Goal: Task Accomplishment & Management: Manage account settings

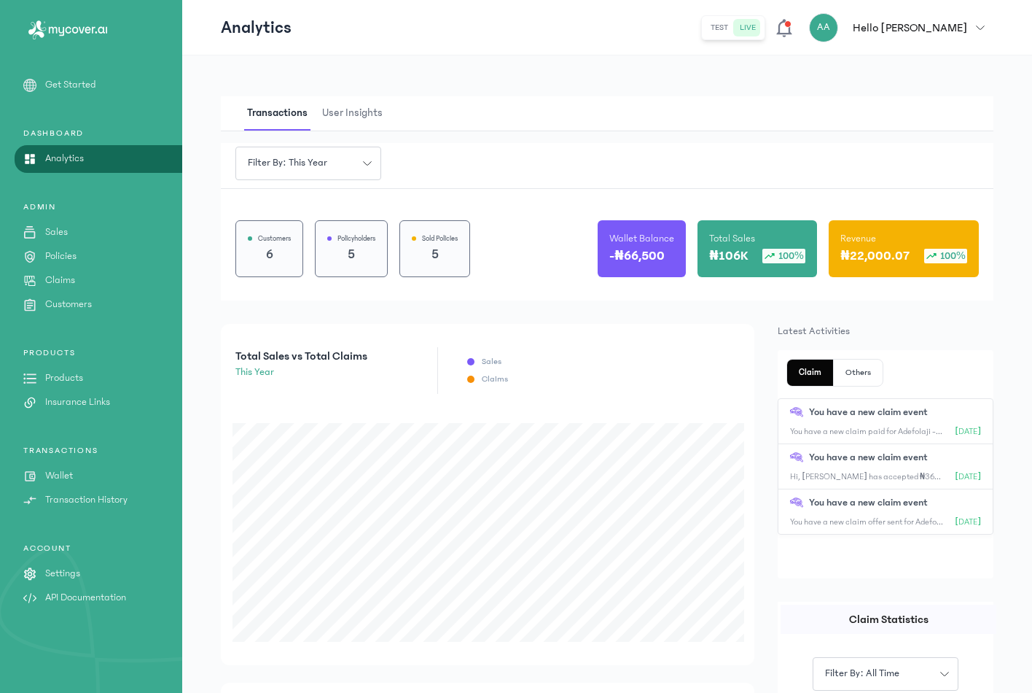
click at [71, 580] on p "Settings" at bounding box center [62, 573] width 35 height 15
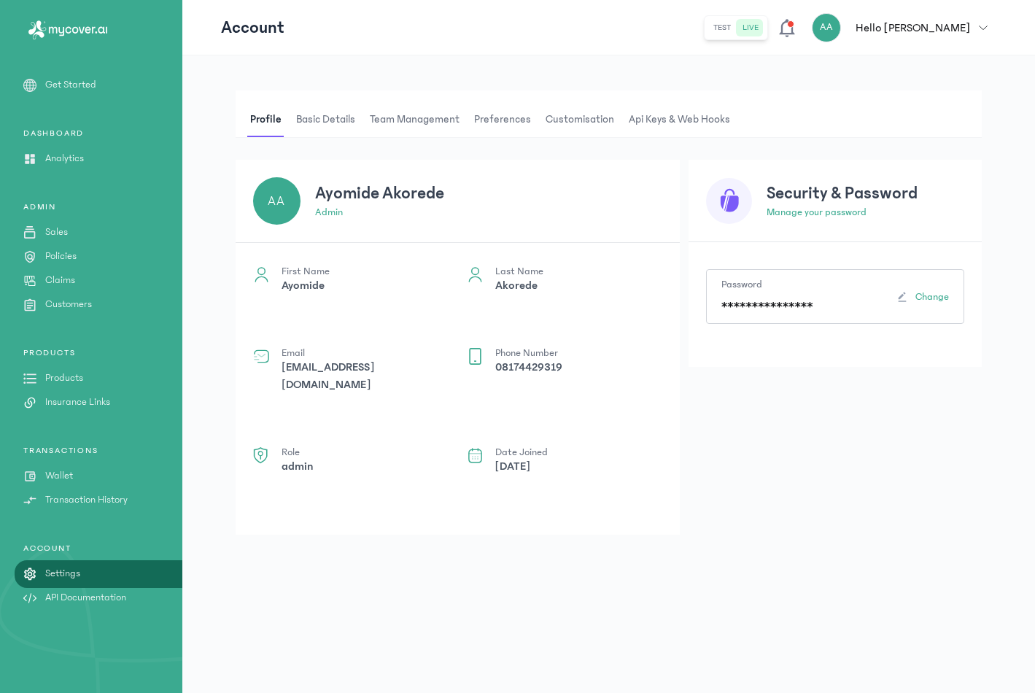
click at [82, 380] on p "Products" at bounding box center [64, 377] width 38 height 15
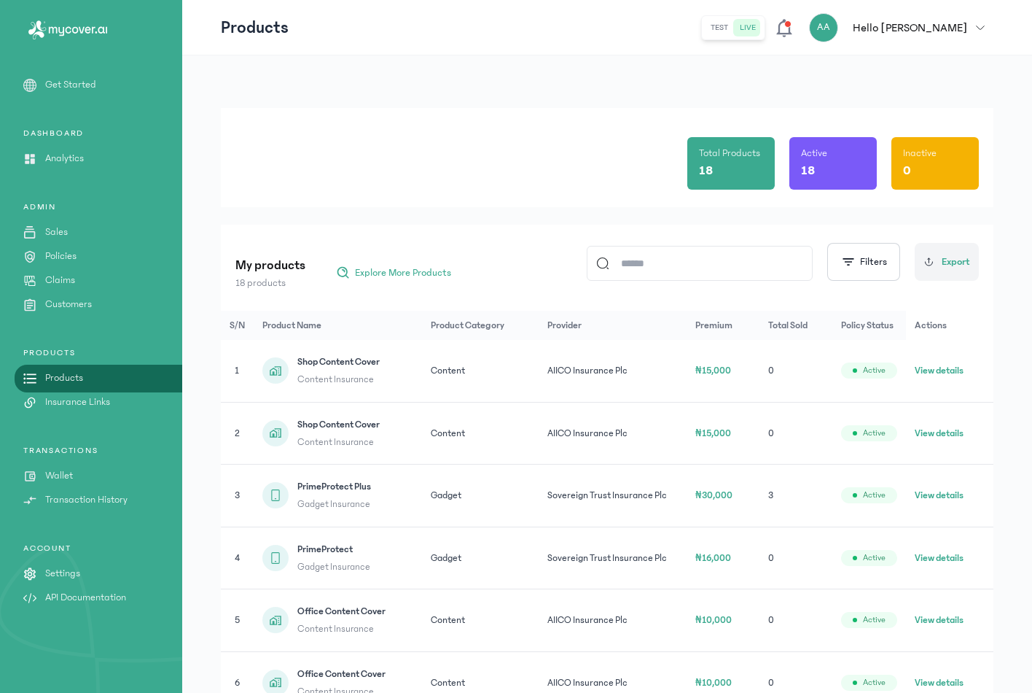
click at [77, 279] on link "Claims" at bounding box center [91, 280] width 182 height 15
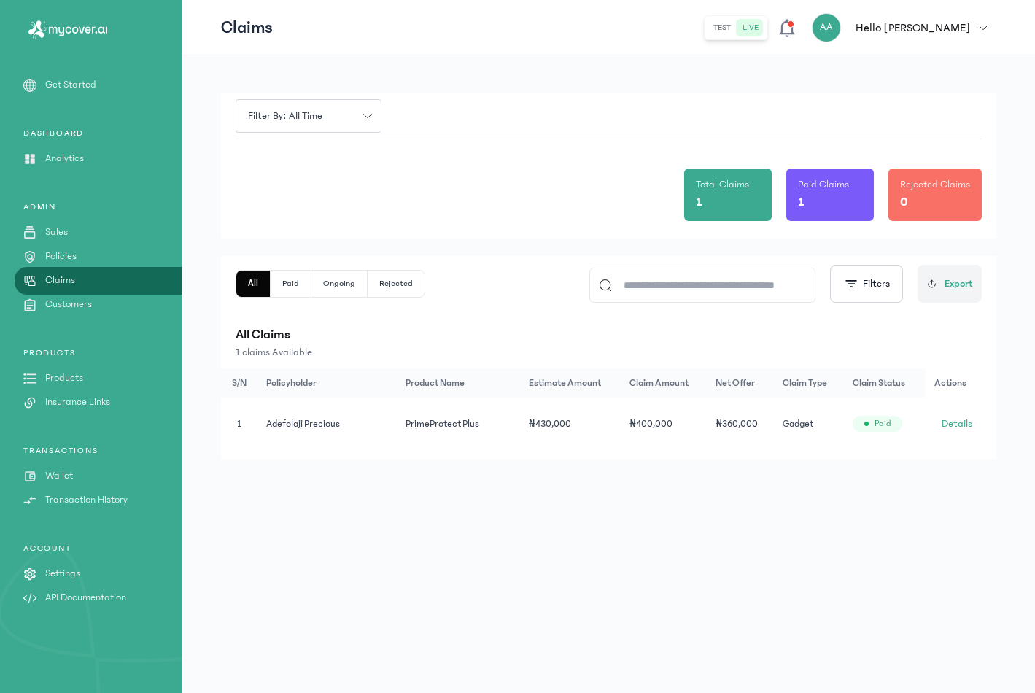
click at [38, 151] on link "Analytics" at bounding box center [91, 158] width 182 height 15
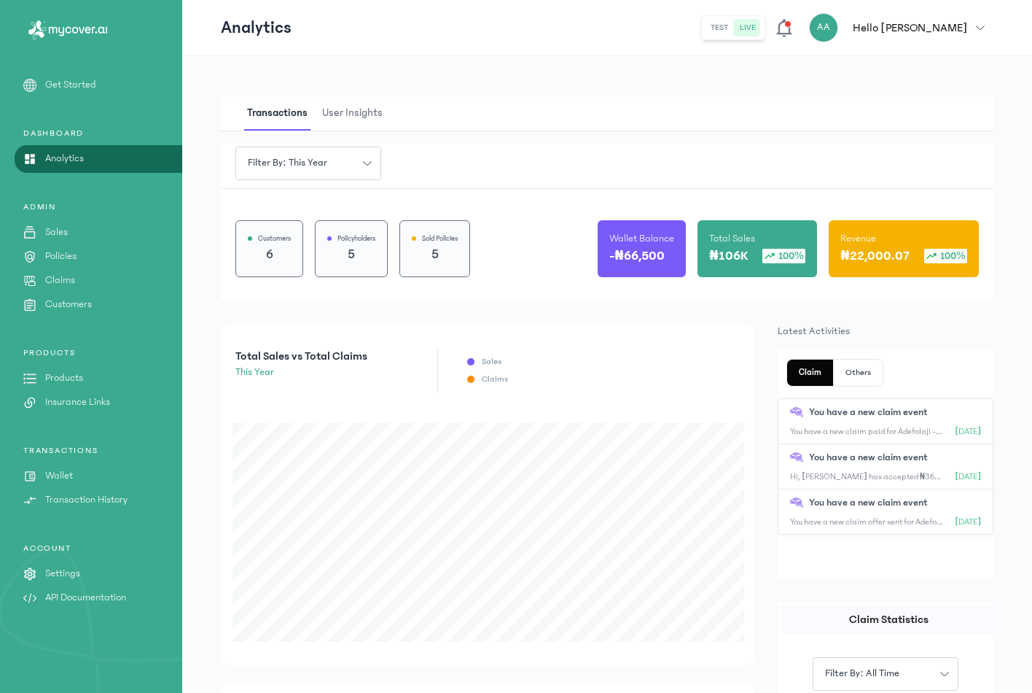
click at [919, 36] on p "Hello [PERSON_NAME]" at bounding box center [910, 27] width 114 height 17
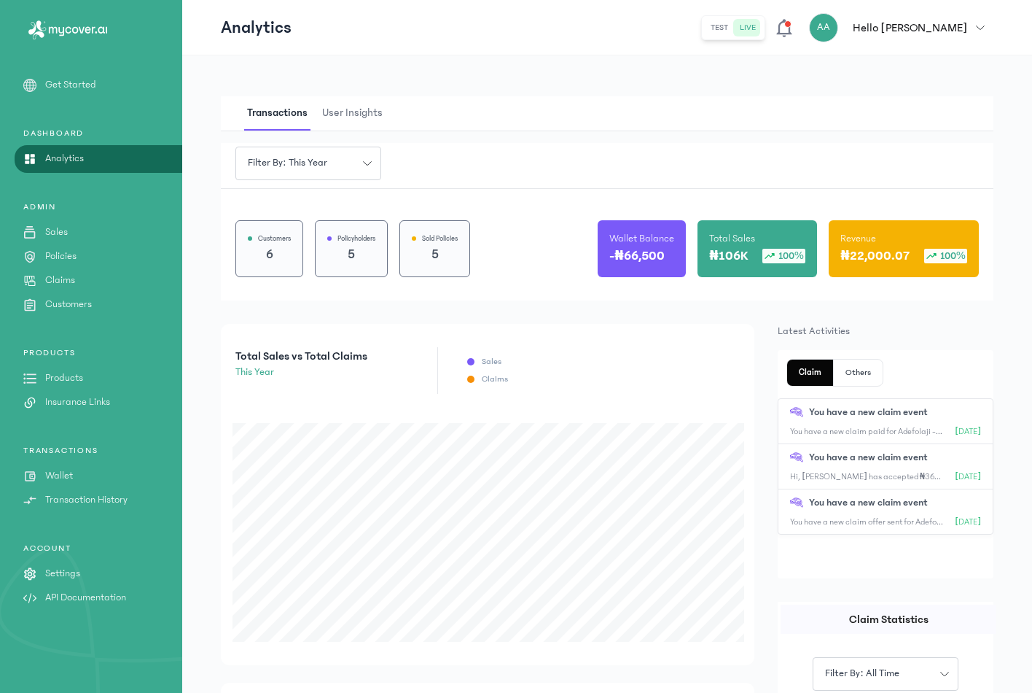
click at [360, 121] on span "User Insights" at bounding box center [352, 113] width 66 height 34
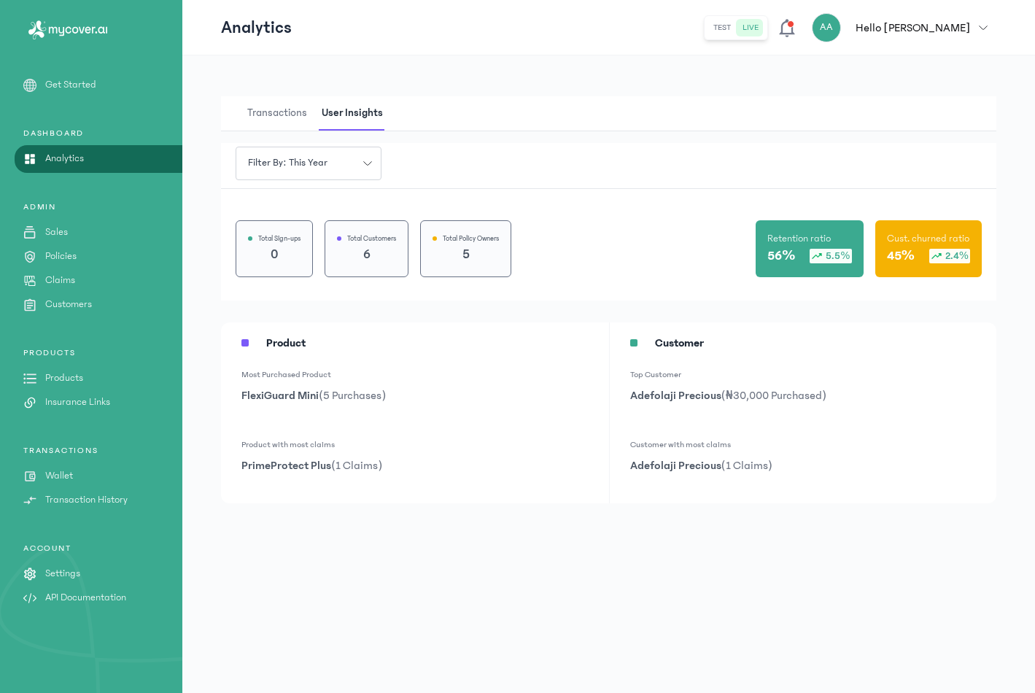
click at [311, 120] on button "Transactions" at bounding box center [281, 113] width 74 height 34
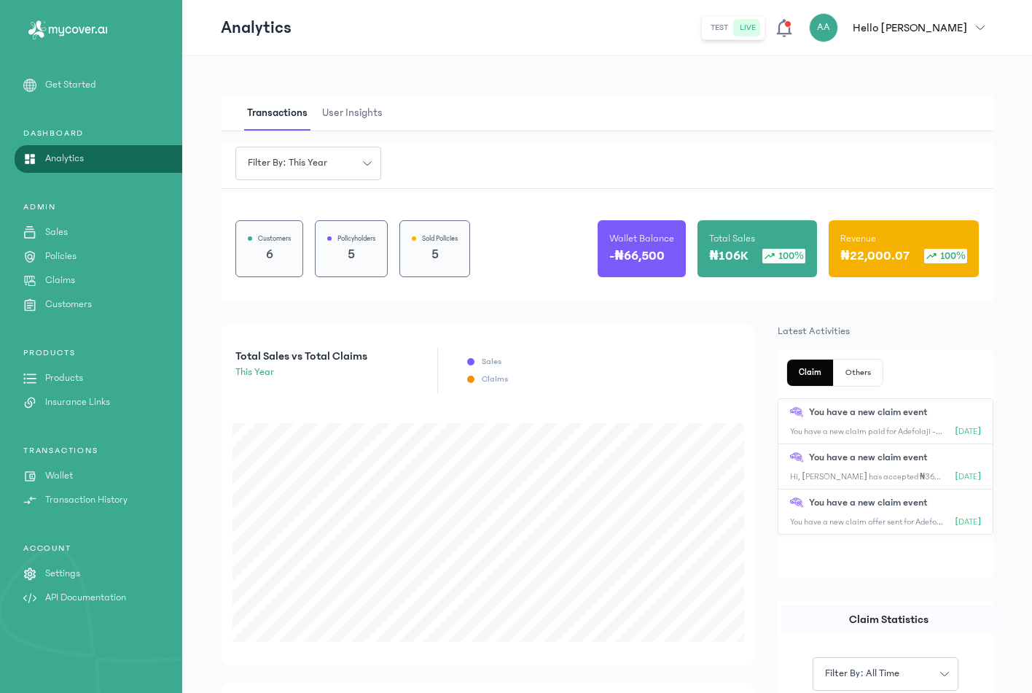
click at [67, 569] on p "Settings" at bounding box center [62, 573] width 35 height 15
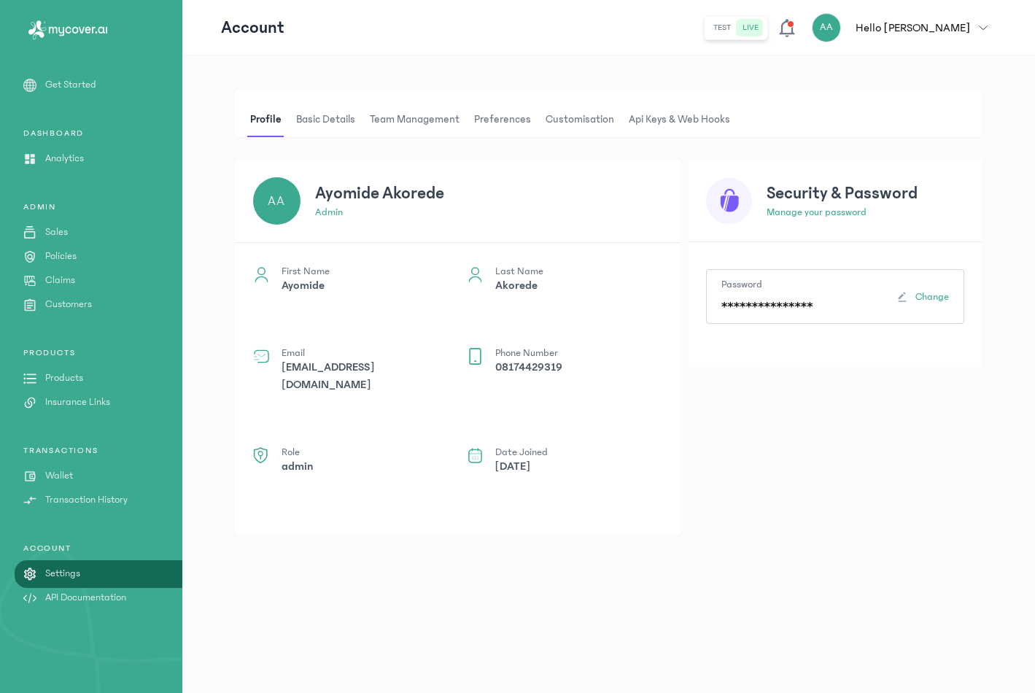
click at [418, 123] on span "Team Management" at bounding box center [415, 119] width 96 height 35
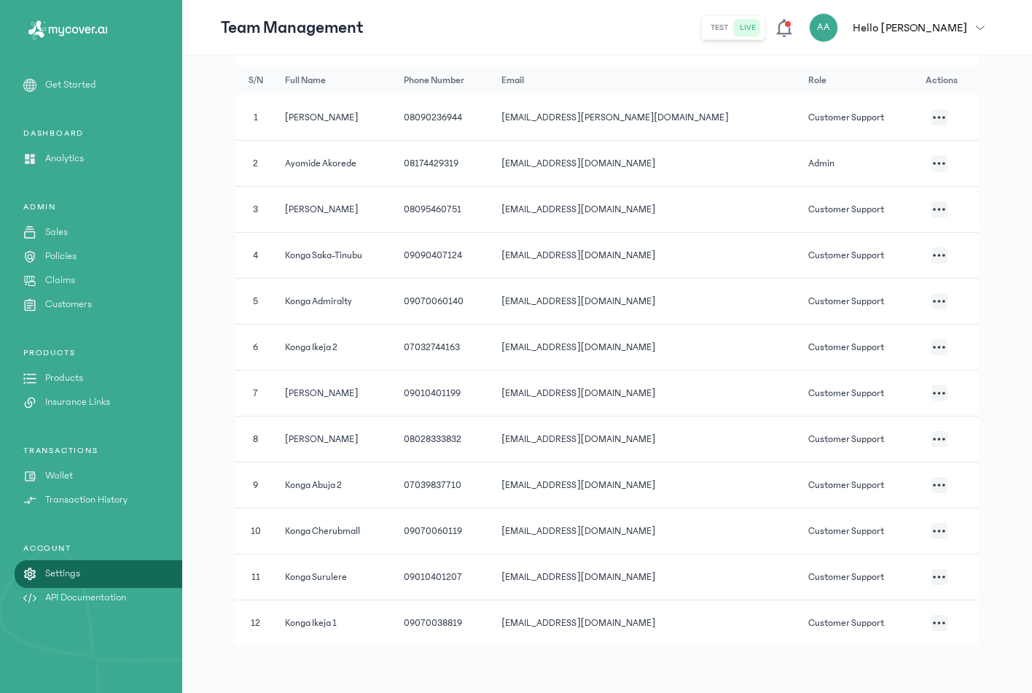
scroll to position [170, 0]
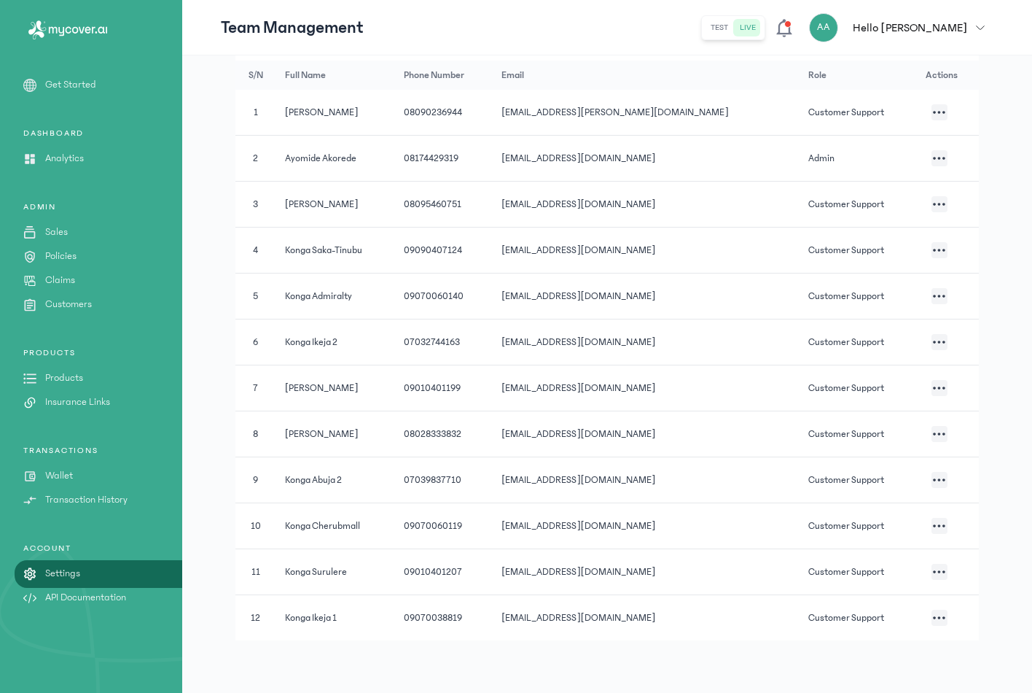
click at [493, 620] on td "09070038819" at bounding box center [444, 618] width 98 height 46
click at [932, 623] on button "button" at bounding box center [940, 617] width 16 height 16
click at [825, 364] on li "Edit" at bounding box center [854, 362] width 146 height 27
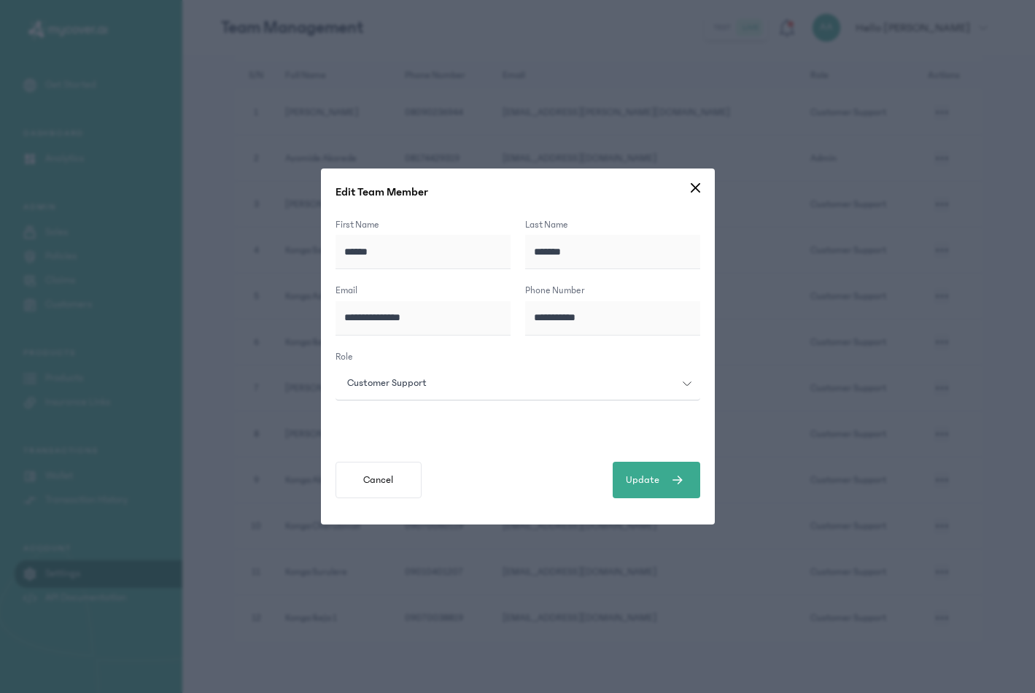
click at [384, 385] on span "Customer Support" at bounding box center [386, 382] width 97 height 15
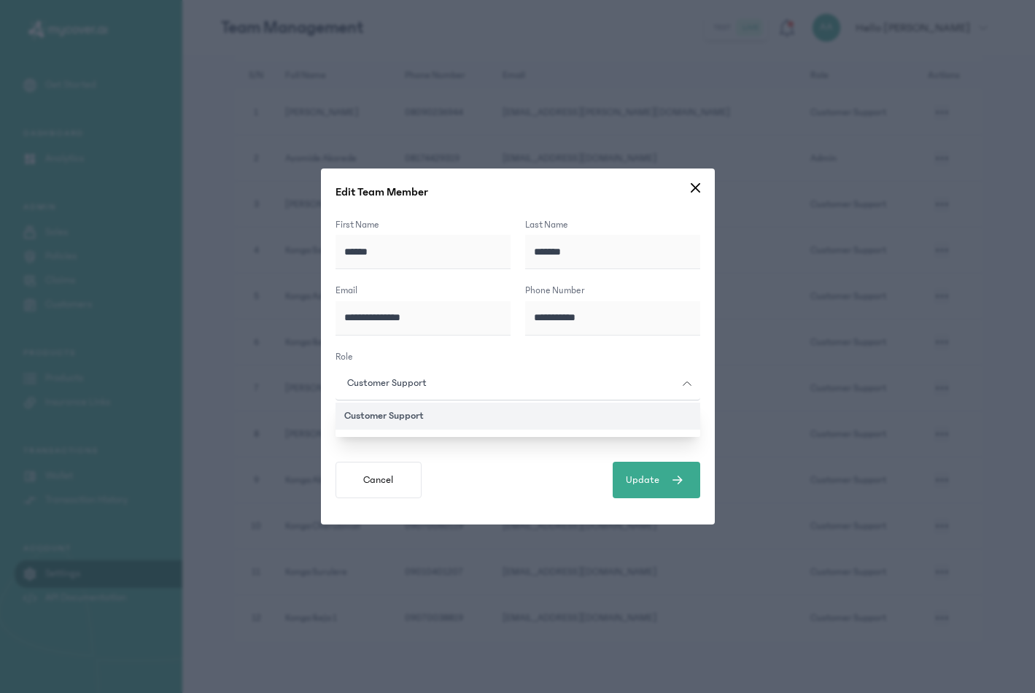
click at [384, 385] on span "Customer Support" at bounding box center [386, 382] width 97 height 15
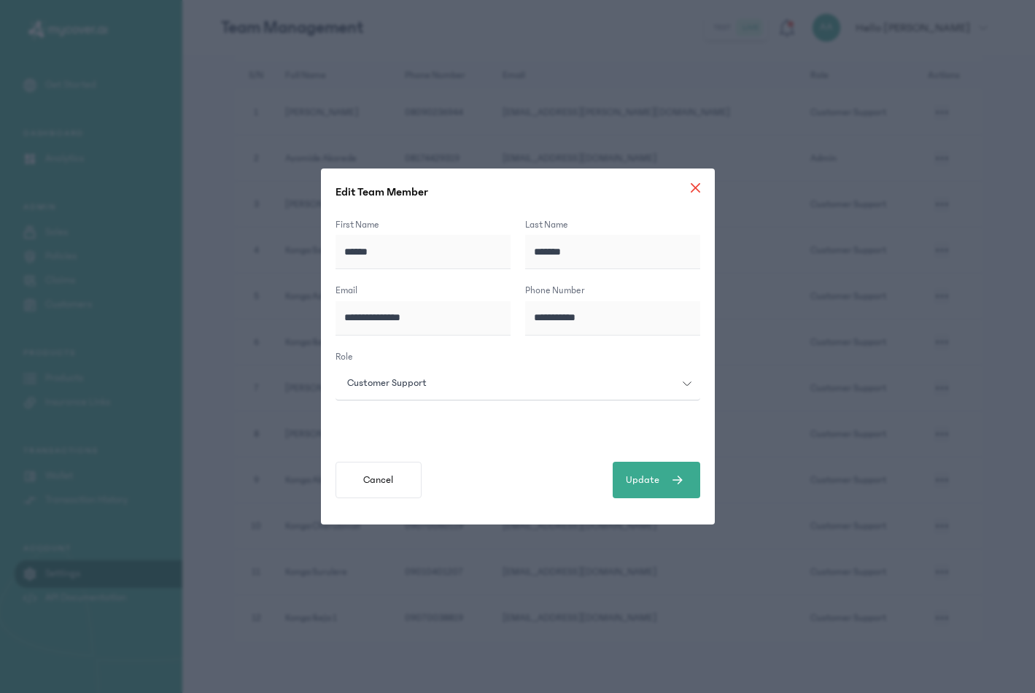
click at [694, 190] on icon at bounding box center [694, 187] width 9 height 9
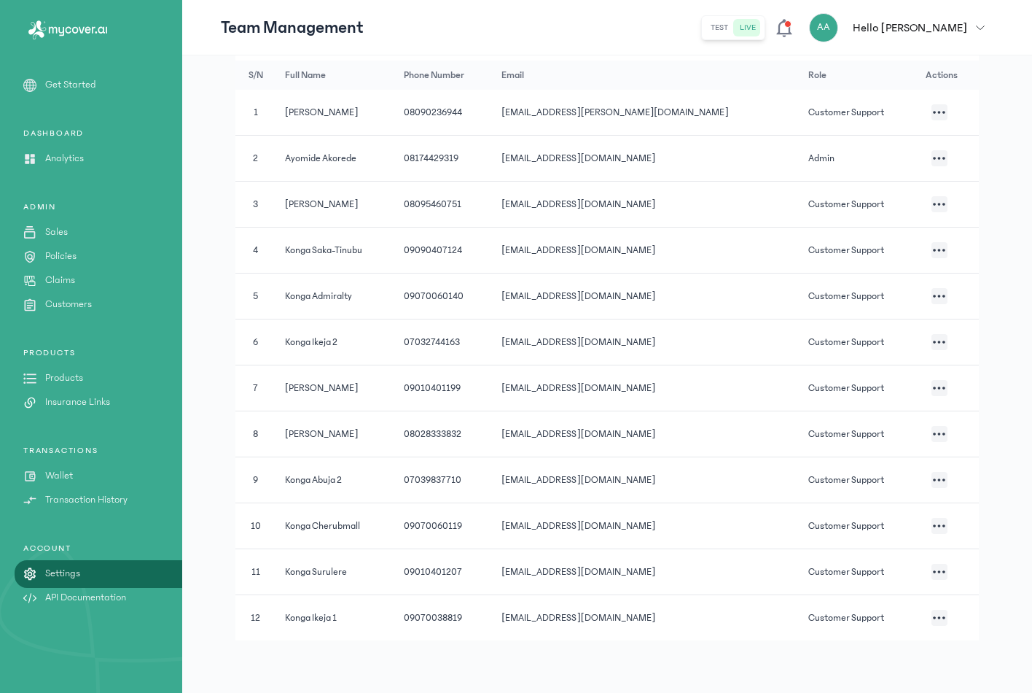
click at [932, 621] on button "button" at bounding box center [940, 617] width 16 height 16
click at [696, 279] on td "[EMAIL_ADDRESS][DOMAIN_NAME]" at bounding box center [646, 296] width 307 height 46
click at [938, 613] on td at bounding box center [948, 618] width 62 height 46
click at [932, 623] on button "button" at bounding box center [940, 617] width 16 height 16
click at [820, 358] on li "Edit" at bounding box center [857, 363] width 146 height 27
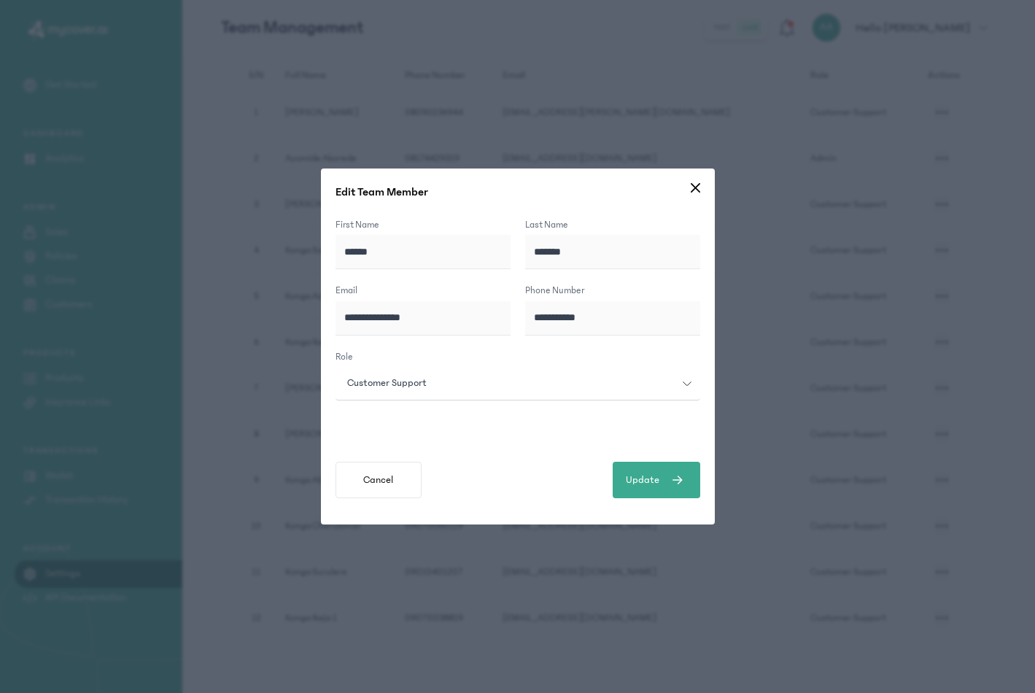
click at [451, 387] on div "Customer Support" at bounding box center [508, 382] width 347 height 15
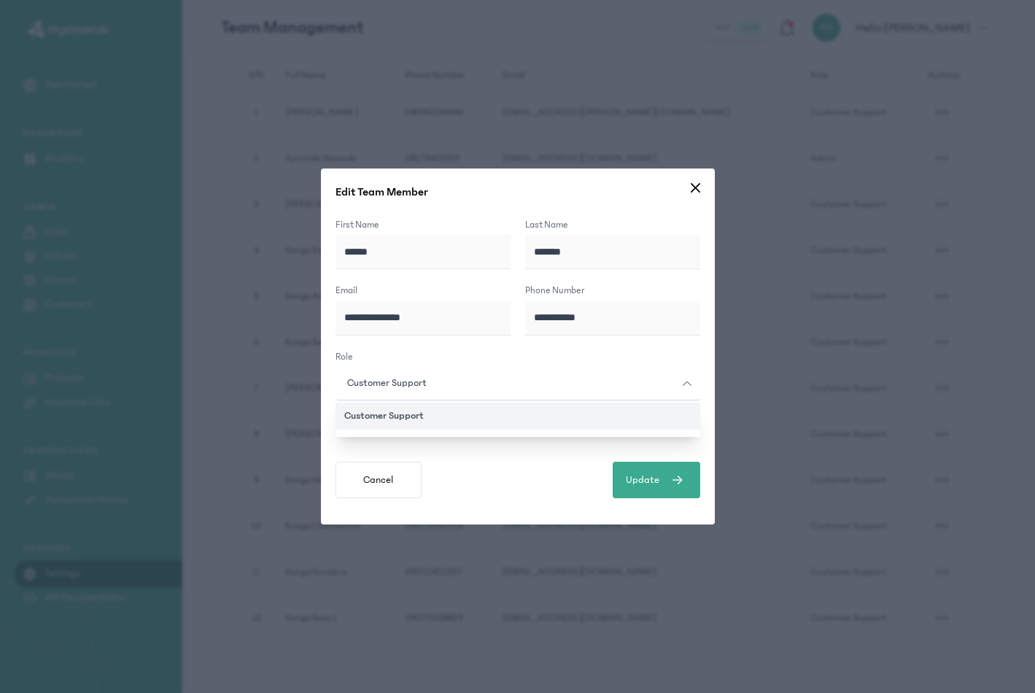
click at [394, 418] on button "Customer Support" at bounding box center [517, 415] width 365 height 27
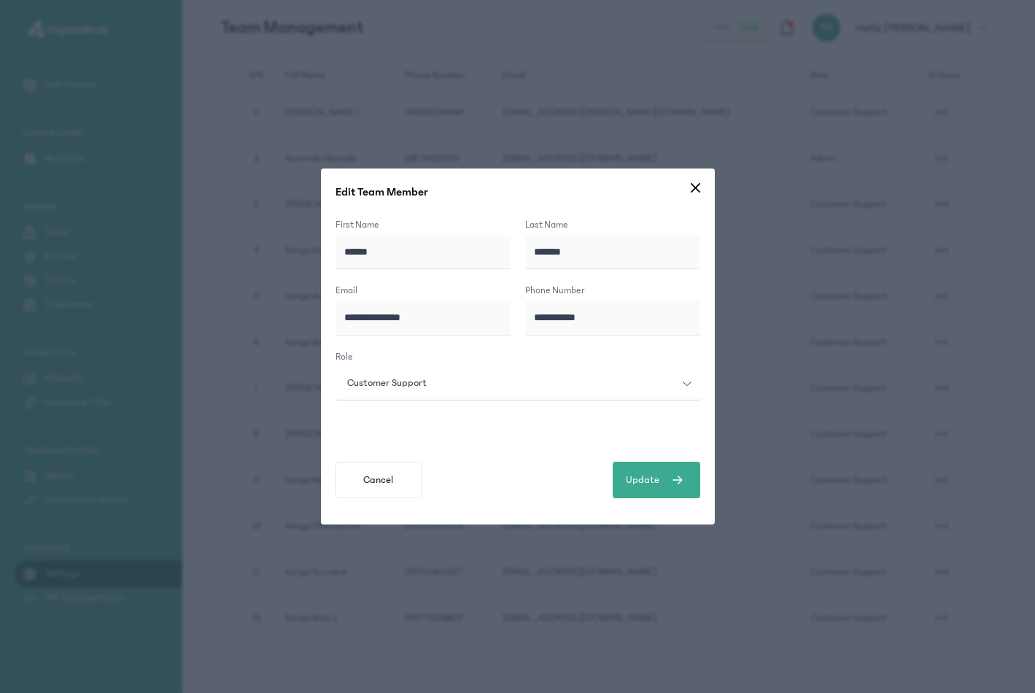
click at [426, 385] on span "Customer Support" at bounding box center [386, 382] width 97 height 15
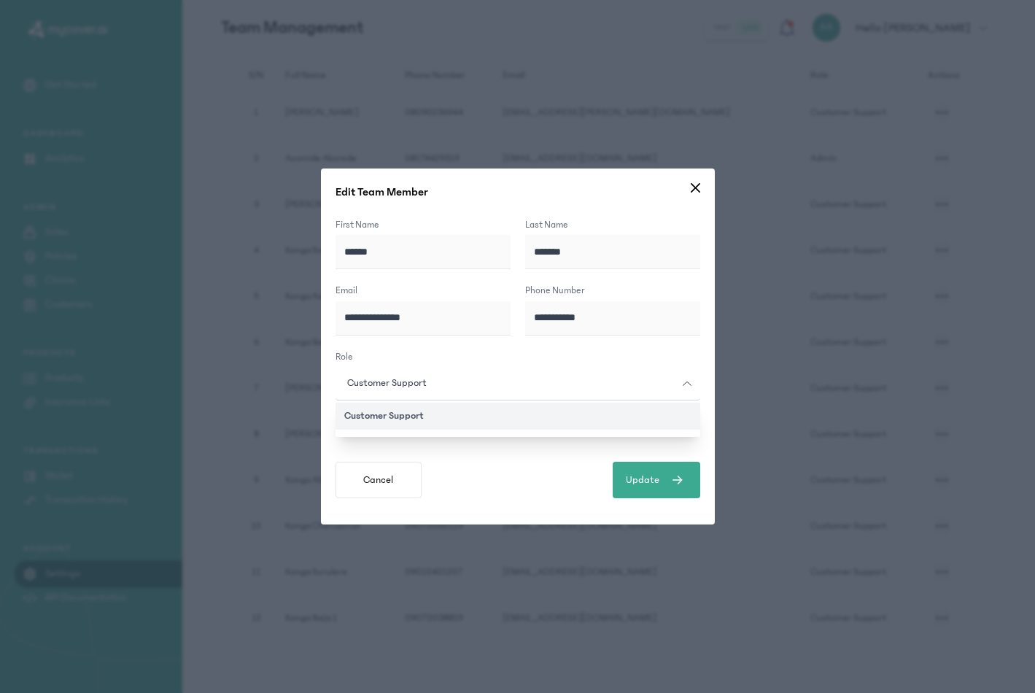
click at [426, 385] on span "Customer Support" at bounding box center [386, 382] width 97 height 15
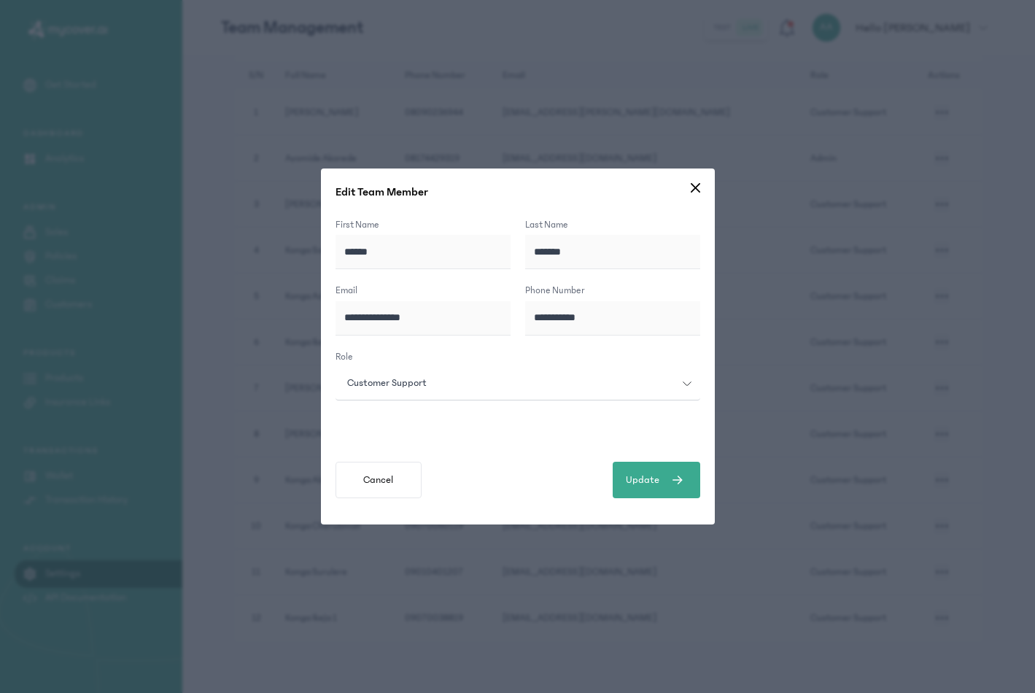
click at [426, 385] on span "Customer Support" at bounding box center [386, 382] width 97 height 15
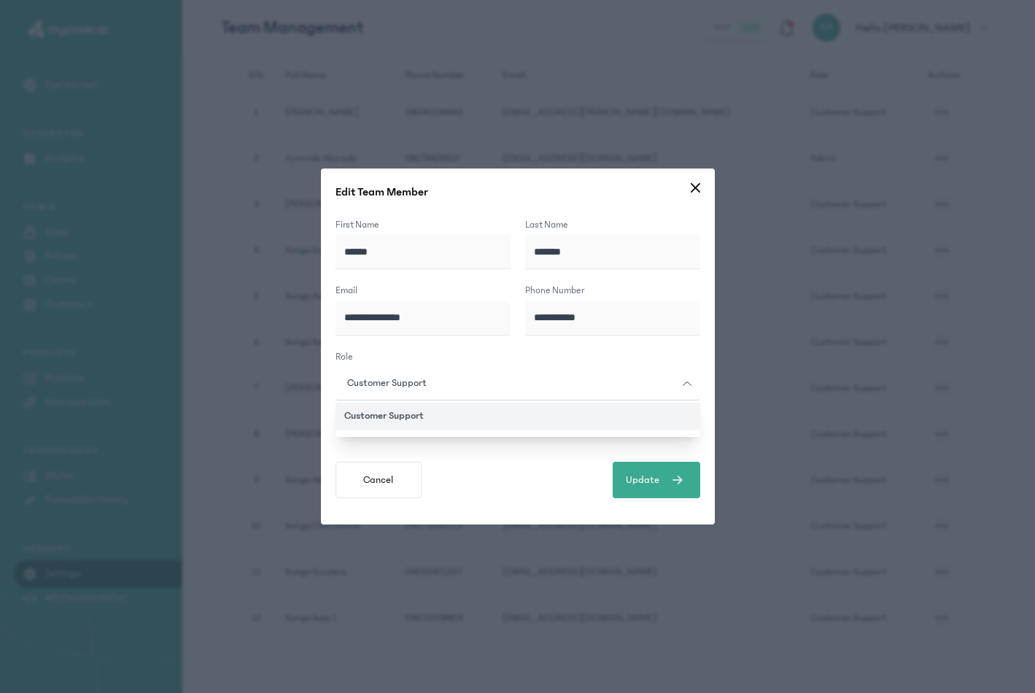
click at [426, 385] on span "Customer Support" at bounding box center [386, 382] width 97 height 15
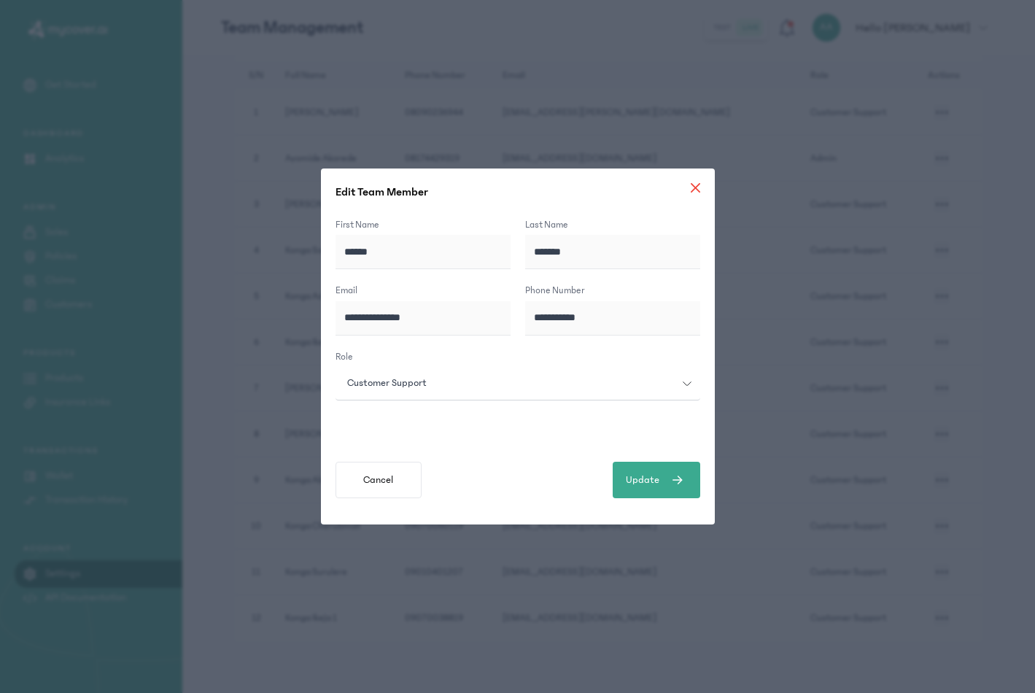
click at [693, 195] on span at bounding box center [694, 191] width 9 height 17
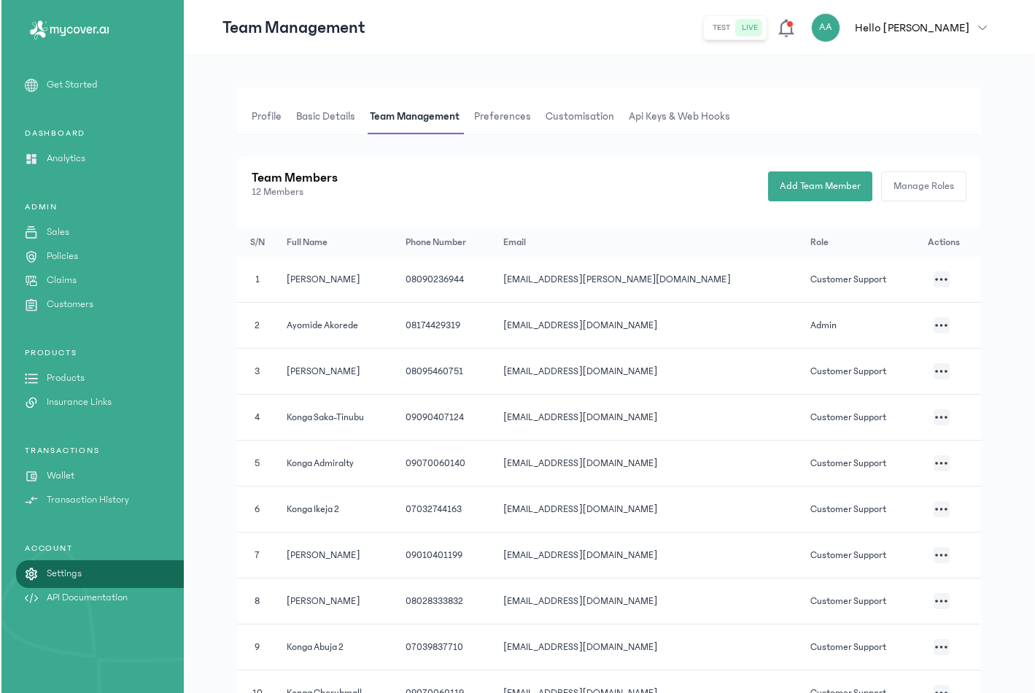
scroll to position [0, 0]
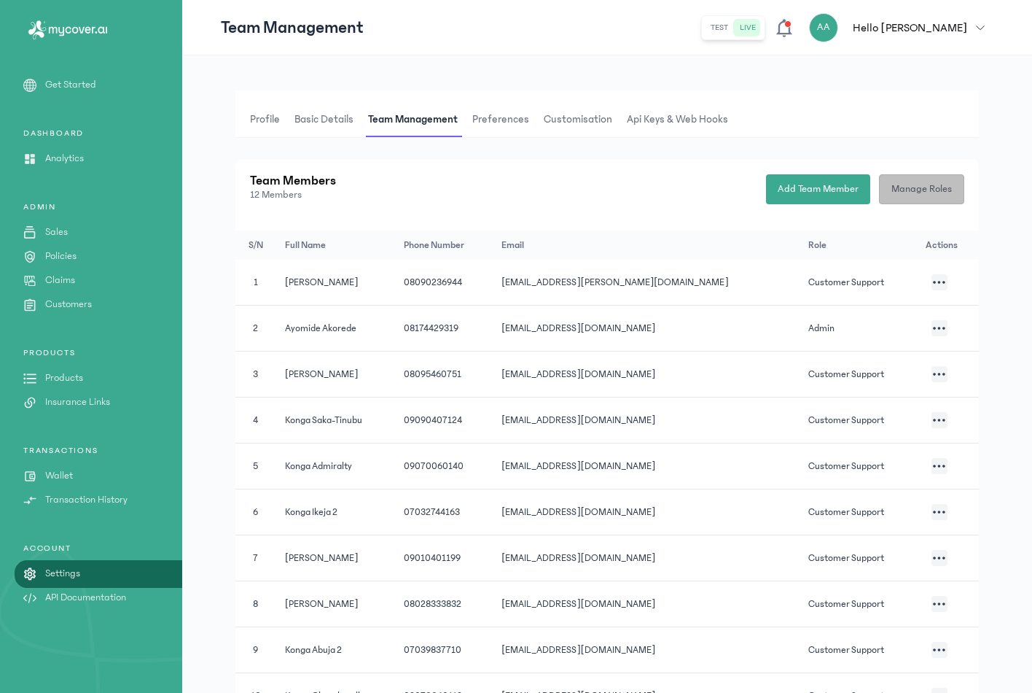
click at [921, 195] on span "Manage Roles" at bounding box center [922, 189] width 61 height 15
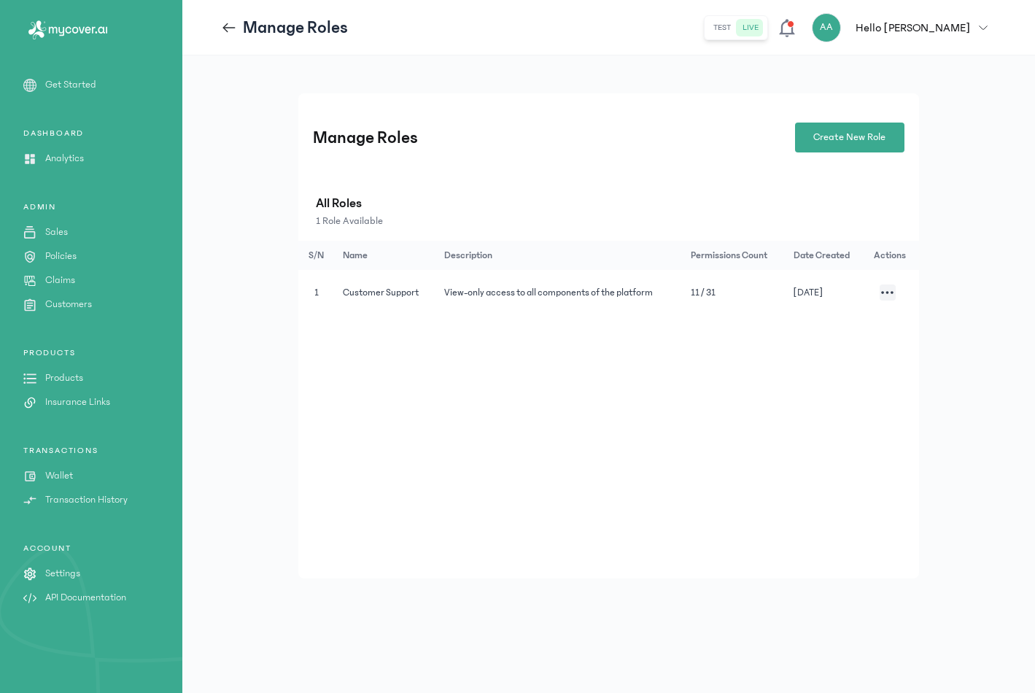
click at [231, 37] on div "Manage Roles" at bounding box center [284, 27] width 127 height 23
click at [226, 26] on icon at bounding box center [229, 28] width 16 height 16
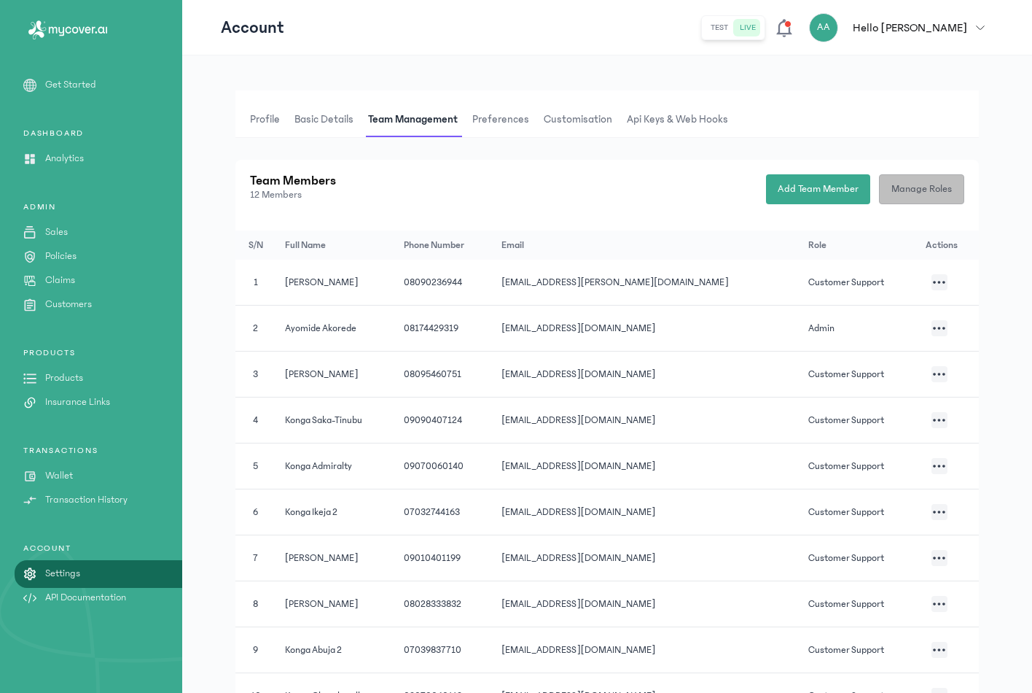
click at [926, 183] on span "Manage Roles" at bounding box center [922, 189] width 61 height 15
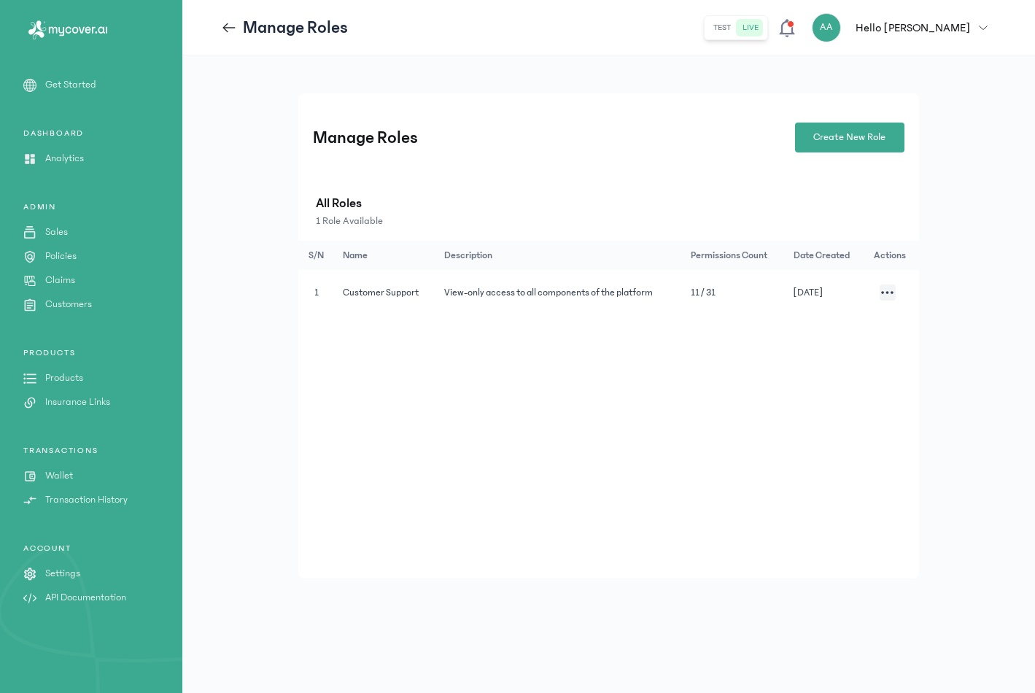
click at [337, 221] on p "1 Role Available" at bounding box center [608, 221] width 585 height 15
click at [338, 204] on p "All Roles" at bounding box center [608, 203] width 585 height 20
click at [596, 291] on span "View-only access to all components of the platform" at bounding box center [548, 292] width 209 height 10
click at [892, 294] on button "button" at bounding box center [887, 292] width 16 height 16
click at [819, 310] on li "Edit Permissions" at bounding box center [819, 313] width 146 height 27
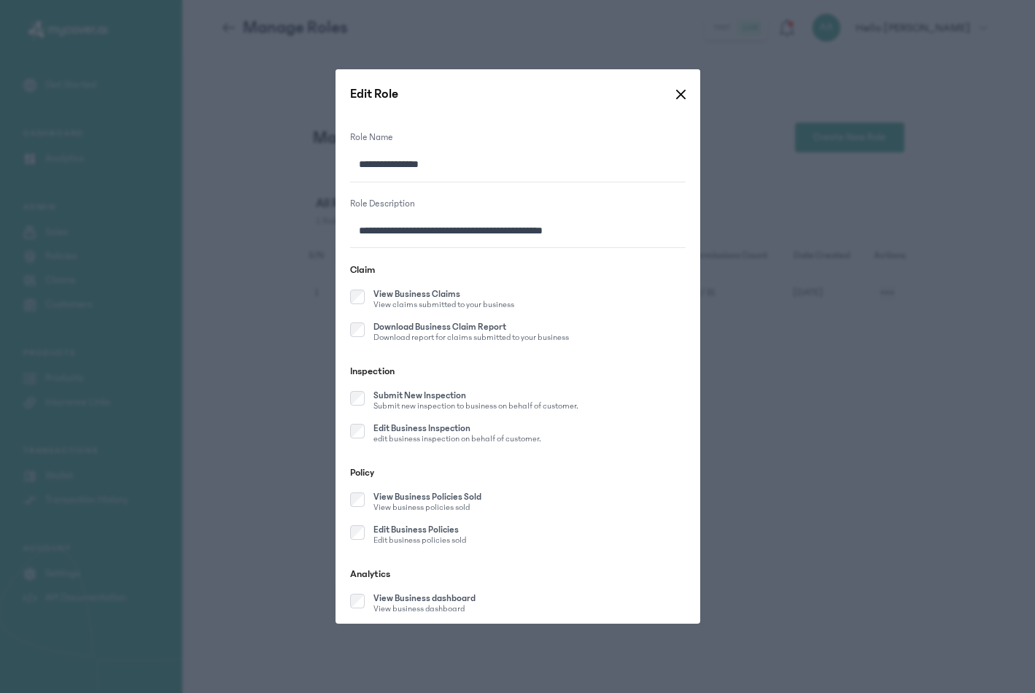
click at [467, 174] on input "**********" at bounding box center [517, 165] width 335 height 34
click at [466, 237] on input "**********" at bounding box center [517, 231] width 335 height 34
click at [451, 229] on input "**********" at bounding box center [517, 231] width 335 height 34
click at [585, 230] on input "**********" at bounding box center [517, 231] width 335 height 34
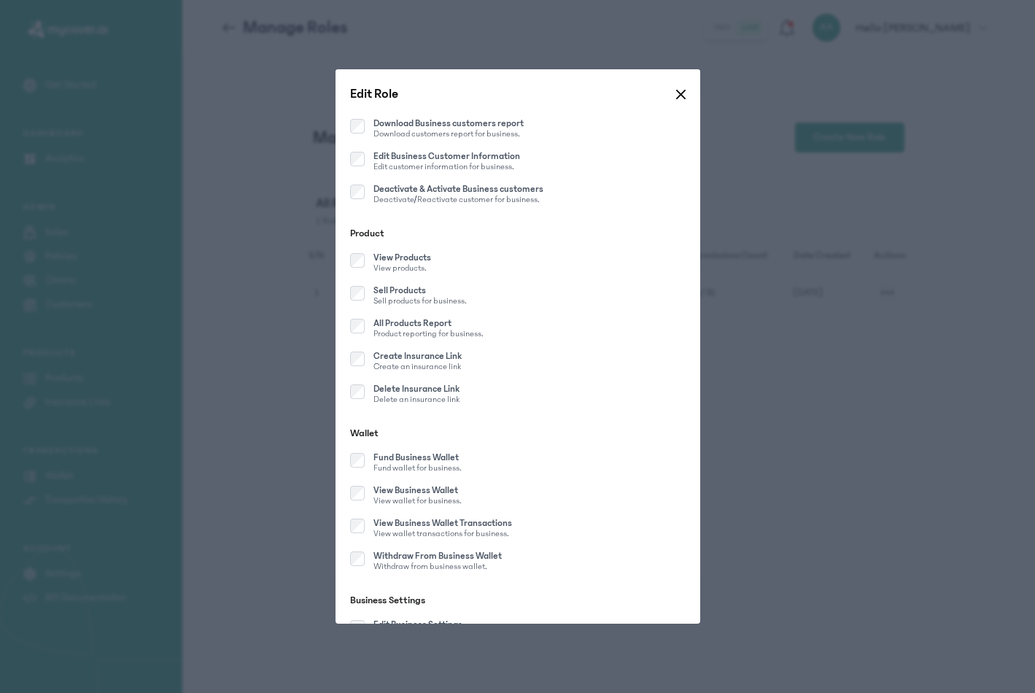
scroll to position [1067, 0]
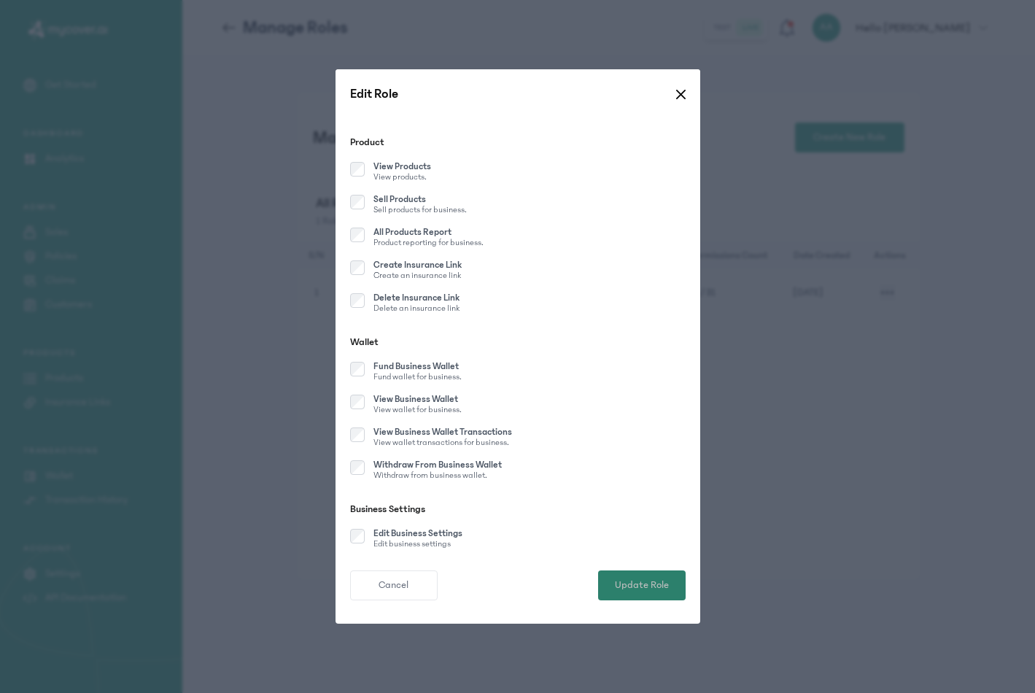
click at [637, 592] on span "Update Role" at bounding box center [642, 584] width 54 height 15
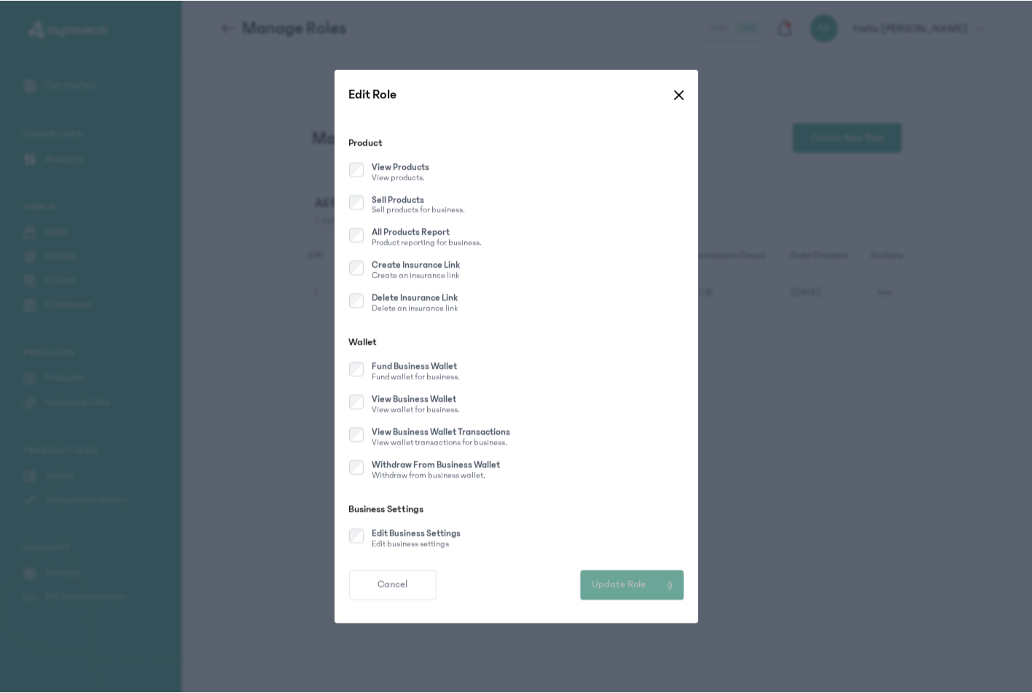
scroll to position [1056, 0]
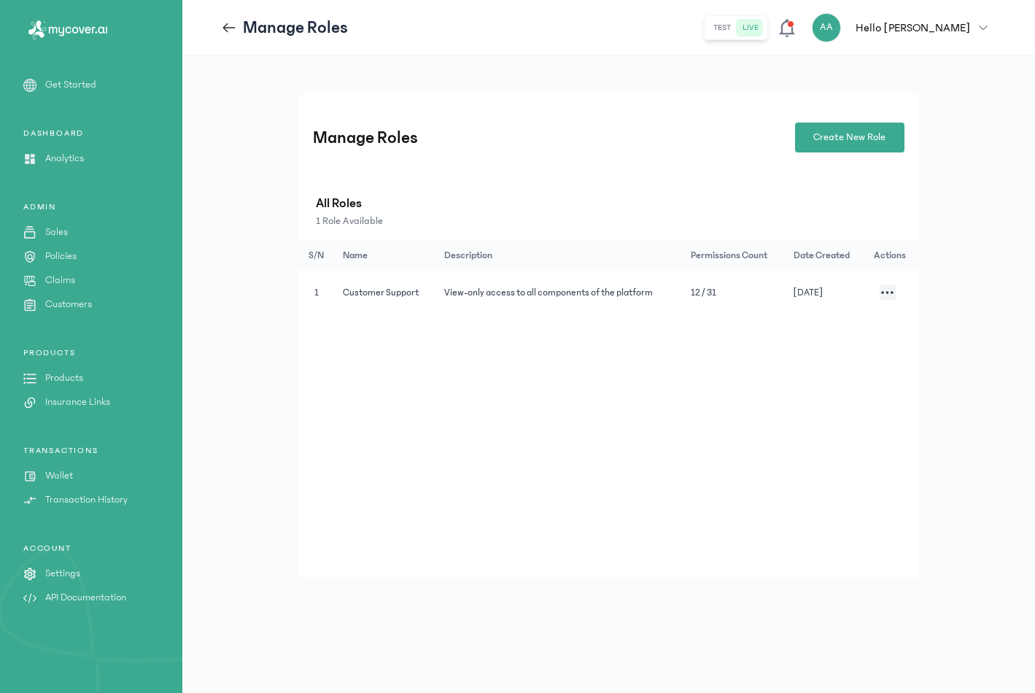
click at [226, 26] on icon at bounding box center [229, 28] width 16 height 16
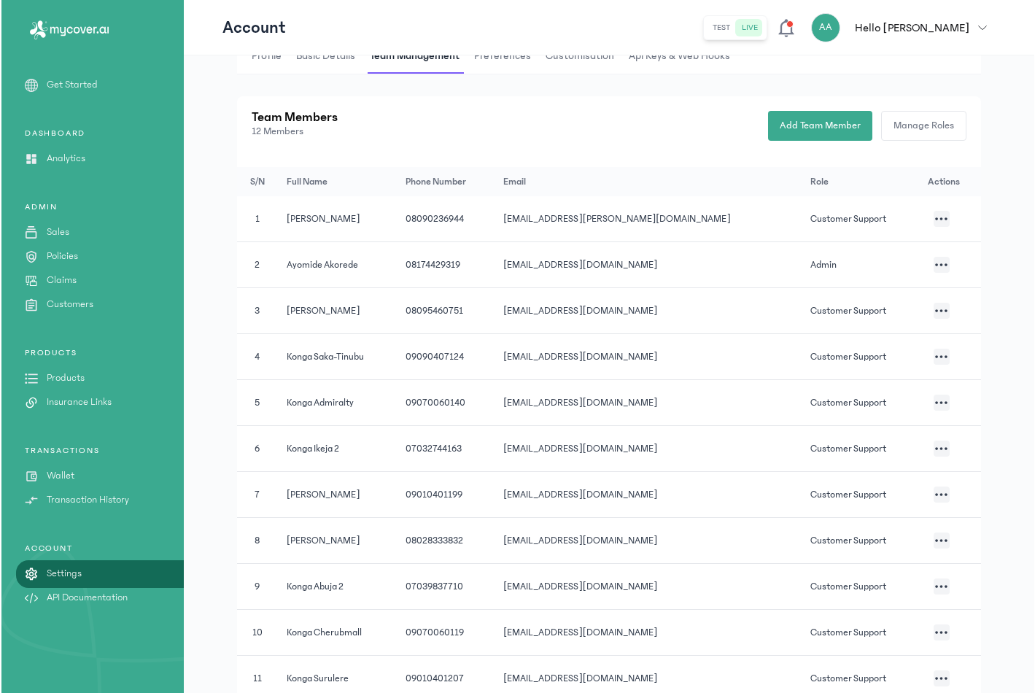
scroll to position [170, 0]
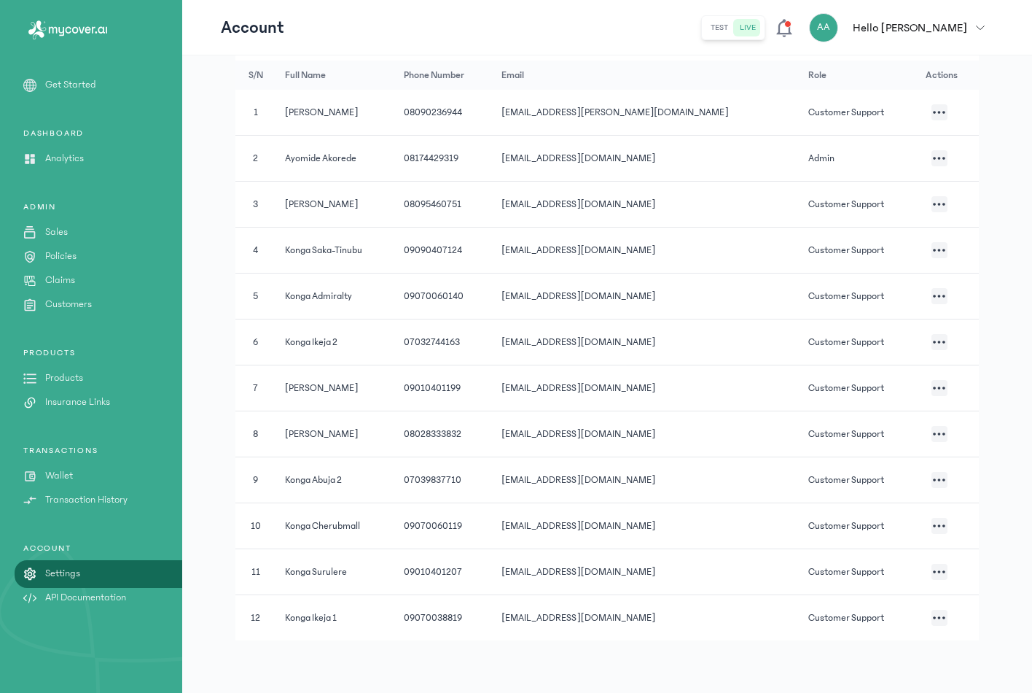
click at [933, 615] on button "button" at bounding box center [940, 617] width 16 height 16
click at [845, 356] on li "Edit" at bounding box center [860, 355] width 146 height 27
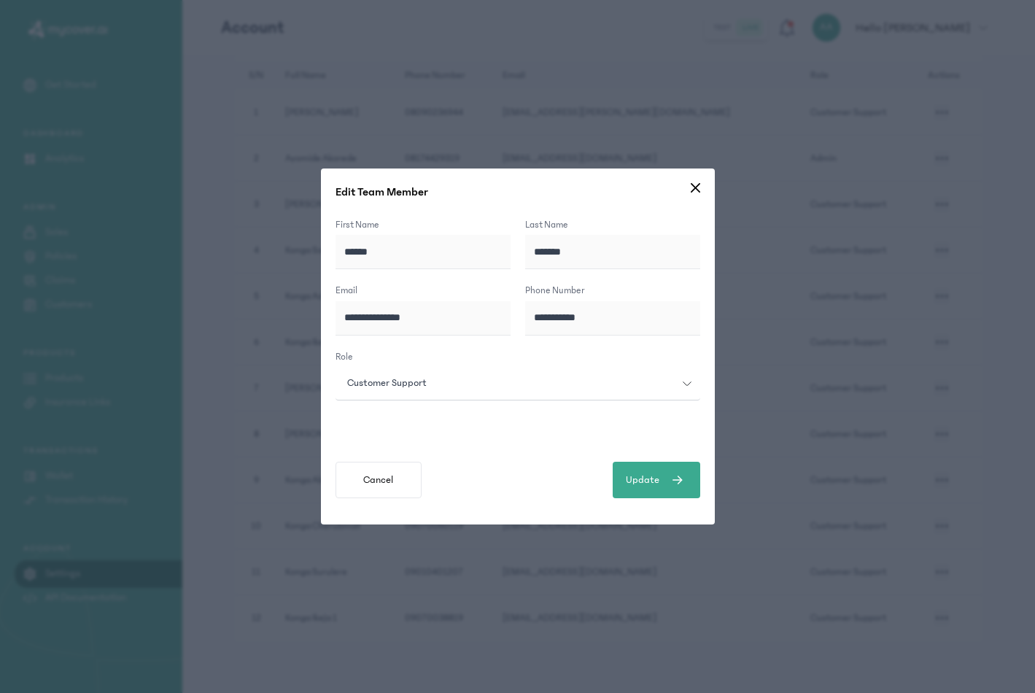
click at [606, 379] on div "Customer Support" at bounding box center [508, 382] width 347 height 15
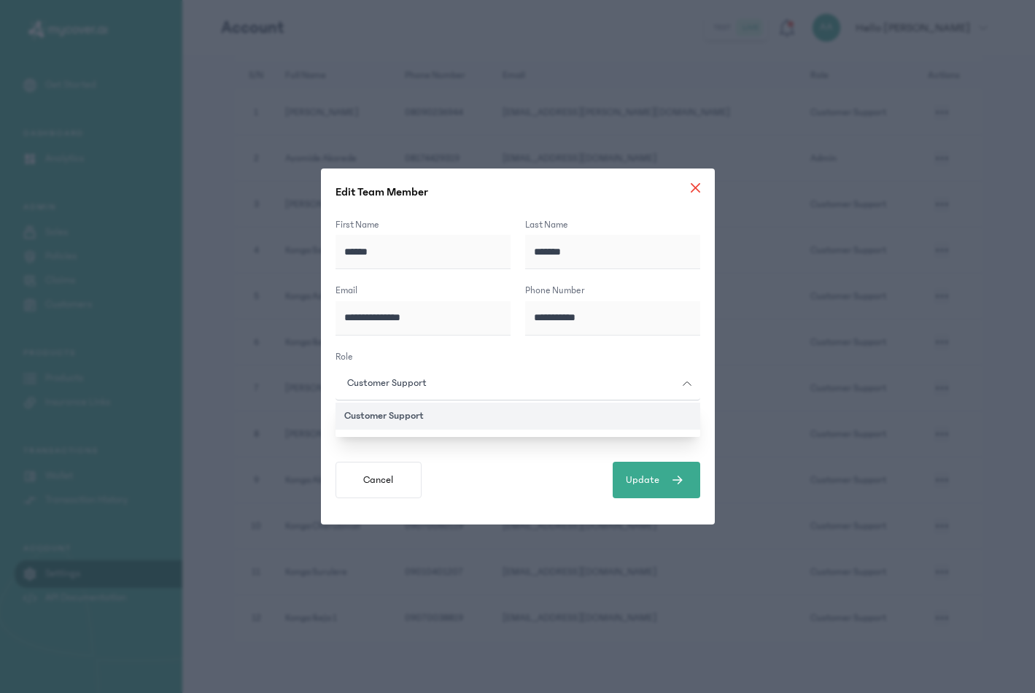
click at [693, 187] on icon at bounding box center [694, 187] width 9 height 9
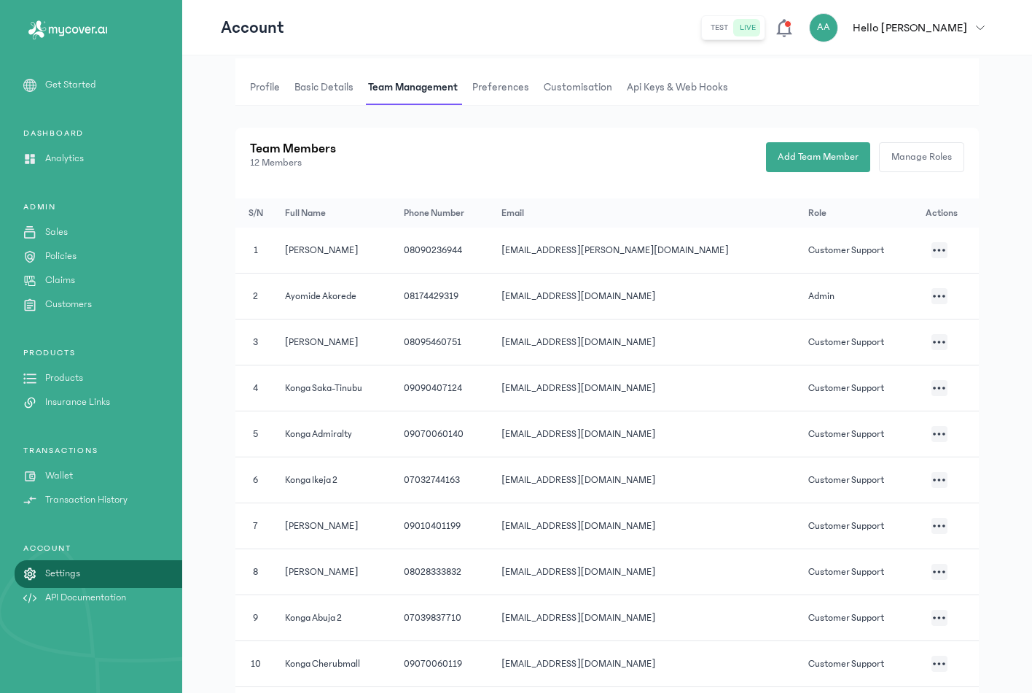
scroll to position [0, 0]
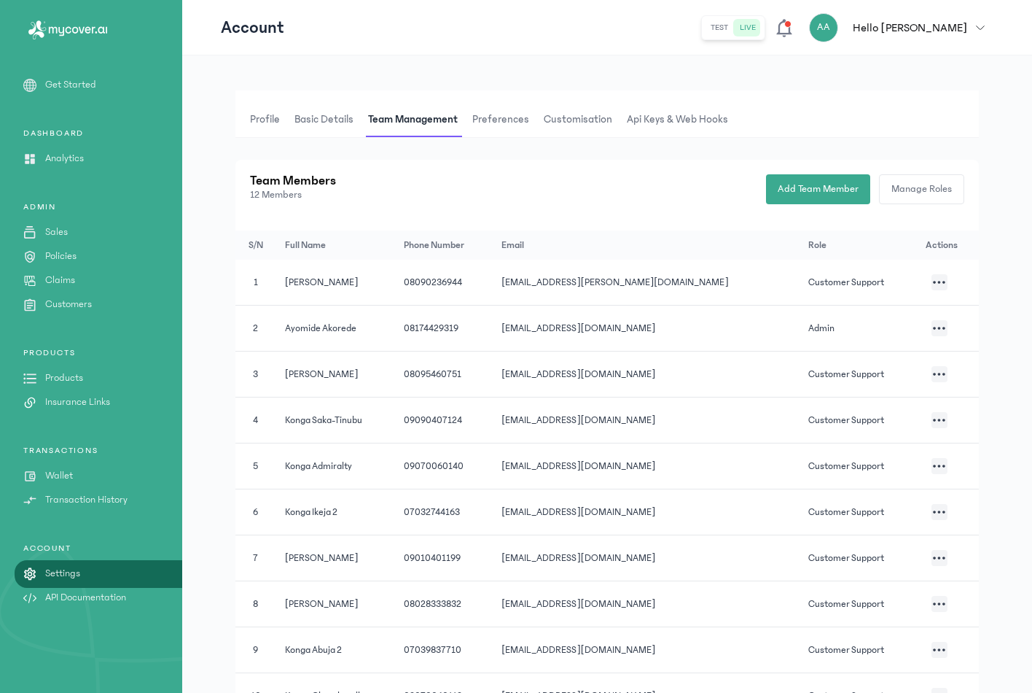
click at [79, 158] on p "Analytics" at bounding box center [64, 158] width 39 height 15
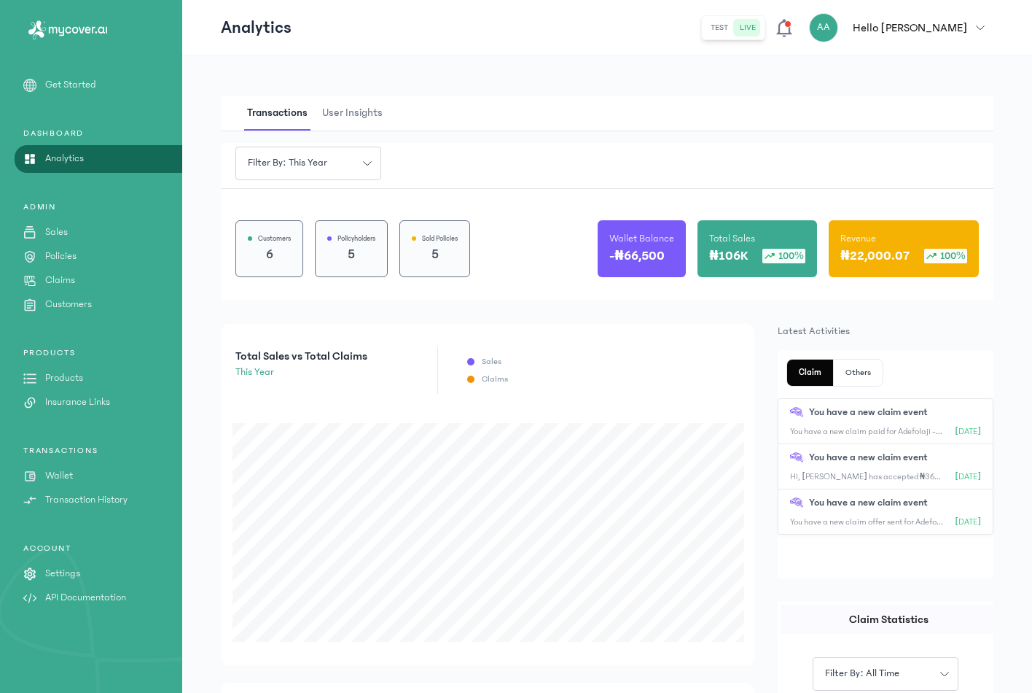
click at [63, 572] on p "Settings" at bounding box center [62, 573] width 35 height 15
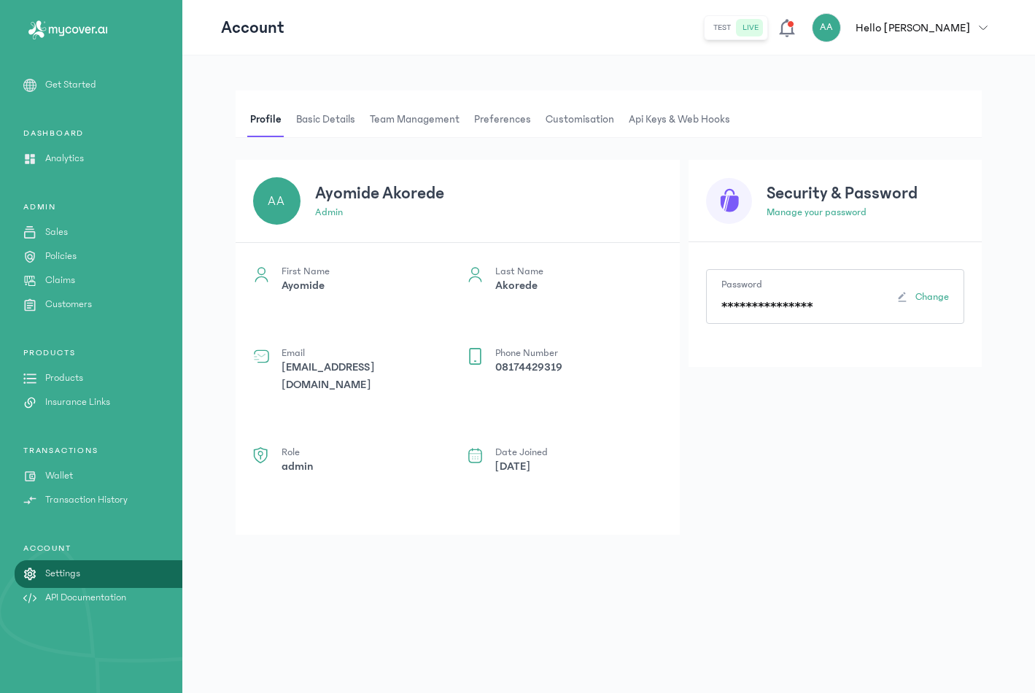
drag, startPoint x: 406, startPoint y: 119, endPoint x: 393, endPoint y: 122, distance: 13.6
click at [405, 120] on span "Team Management" at bounding box center [415, 119] width 96 height 35
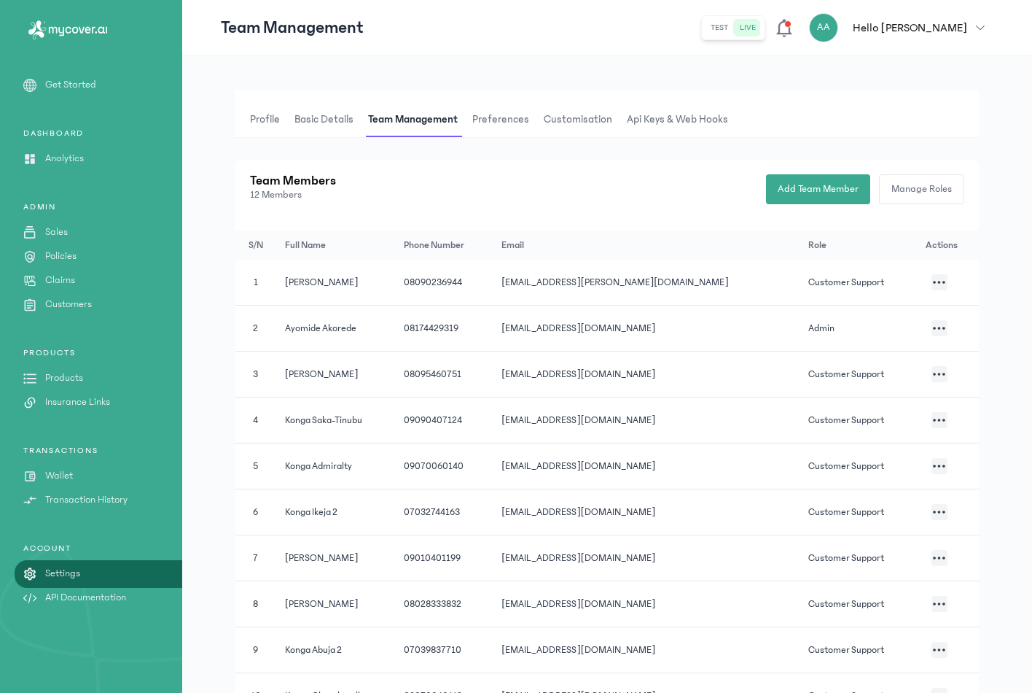
click at [334, 122] on span "Basic details" at bounding box center [324, 119] width 65 height 35
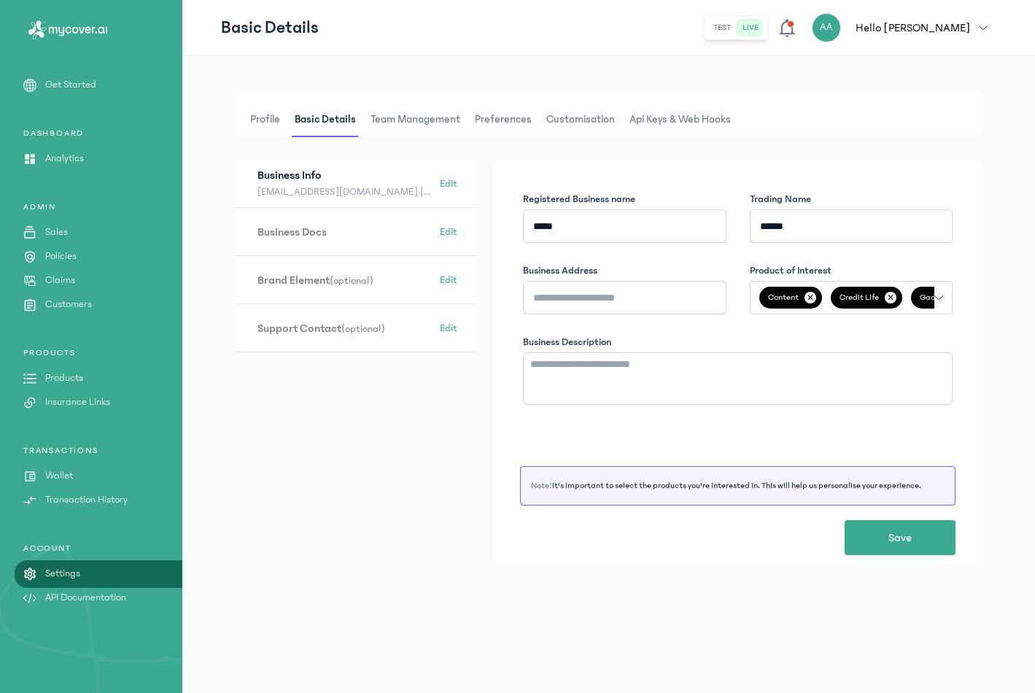
click at [412, 114] on span "Team Management" at bounding box center [415, 119] width 96 height 35
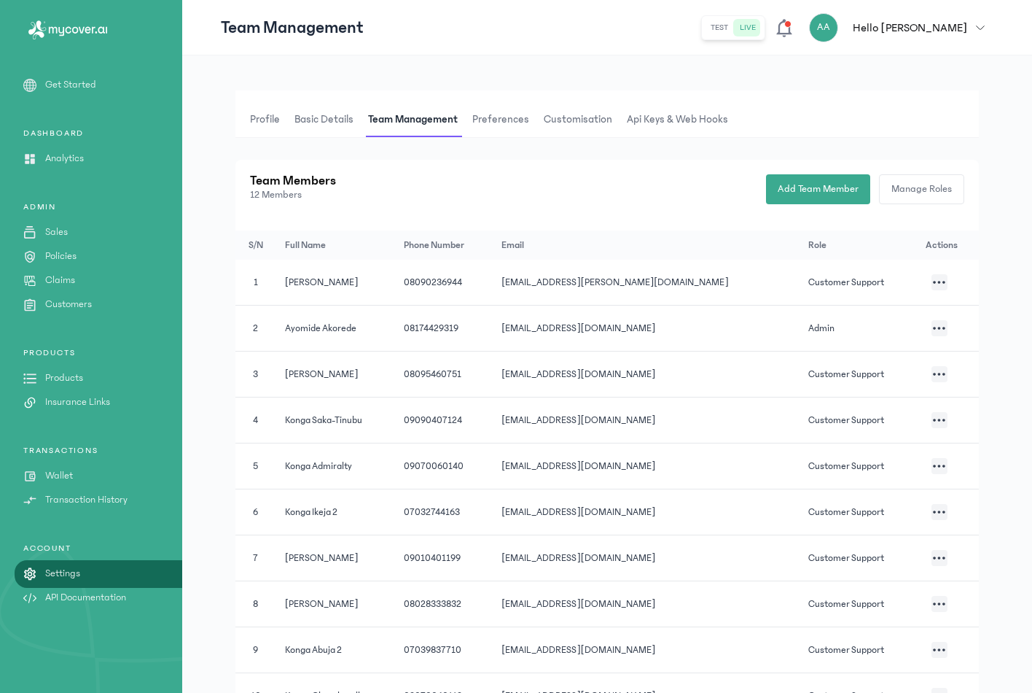
click at [526, 116] on span "Preferences" at bounding box center [501, 119] width 63 height 35
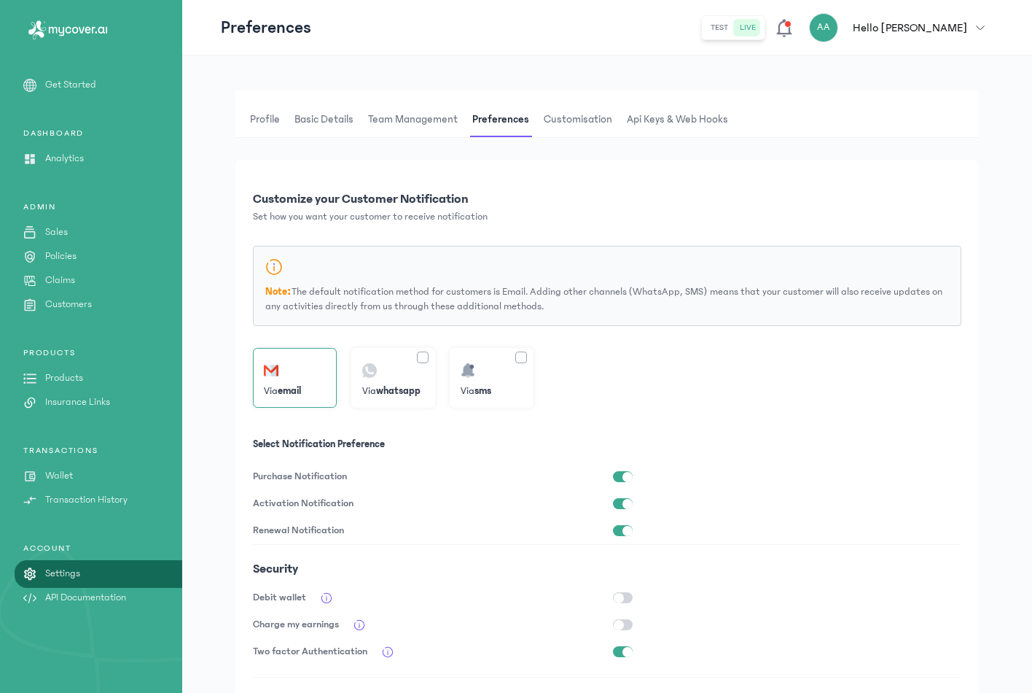
click at [570, 128] on span "Customisation" at bounding box center [578, 119] width 74 height 35
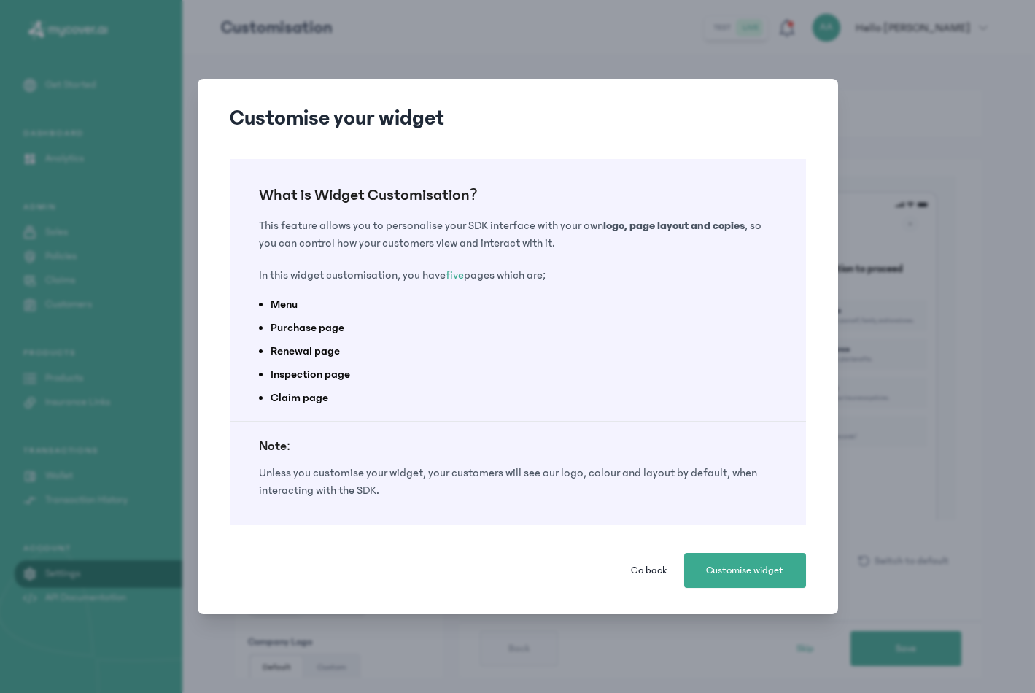
click at [645, 576] on span "Go back" at bounding box center [649, 570] width 36 height 15
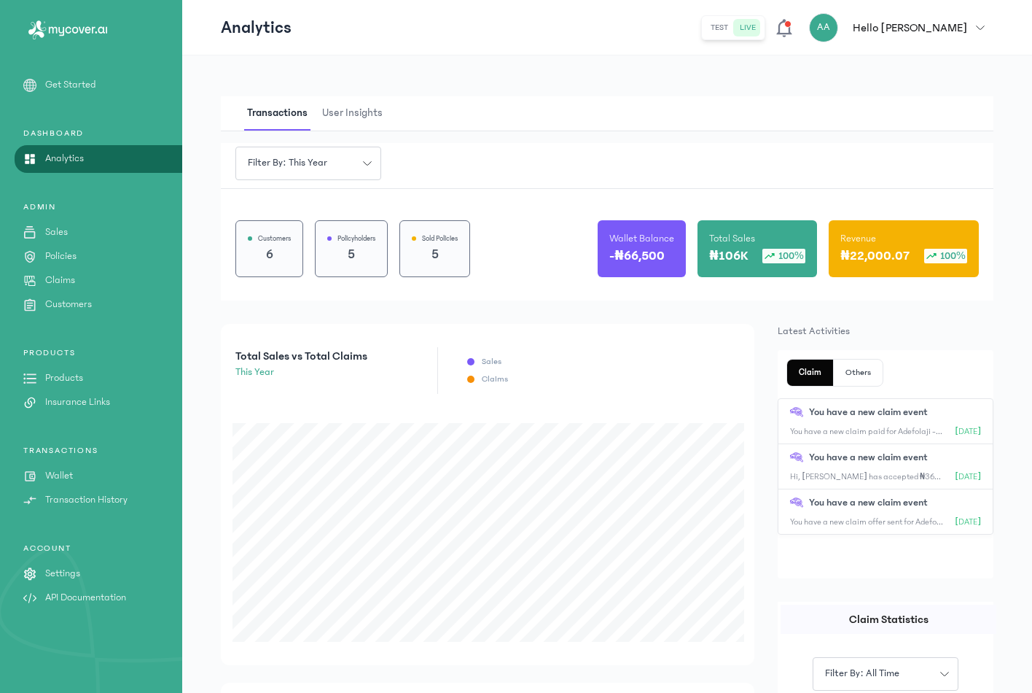
click at [55, 562] on div "ACCOUNT Settings API Documentation" at bounding box center [91, 573] width 182 height 63
click at [54, 573] on p "Settings" at bounding box center [62, 573] width 35 height 15
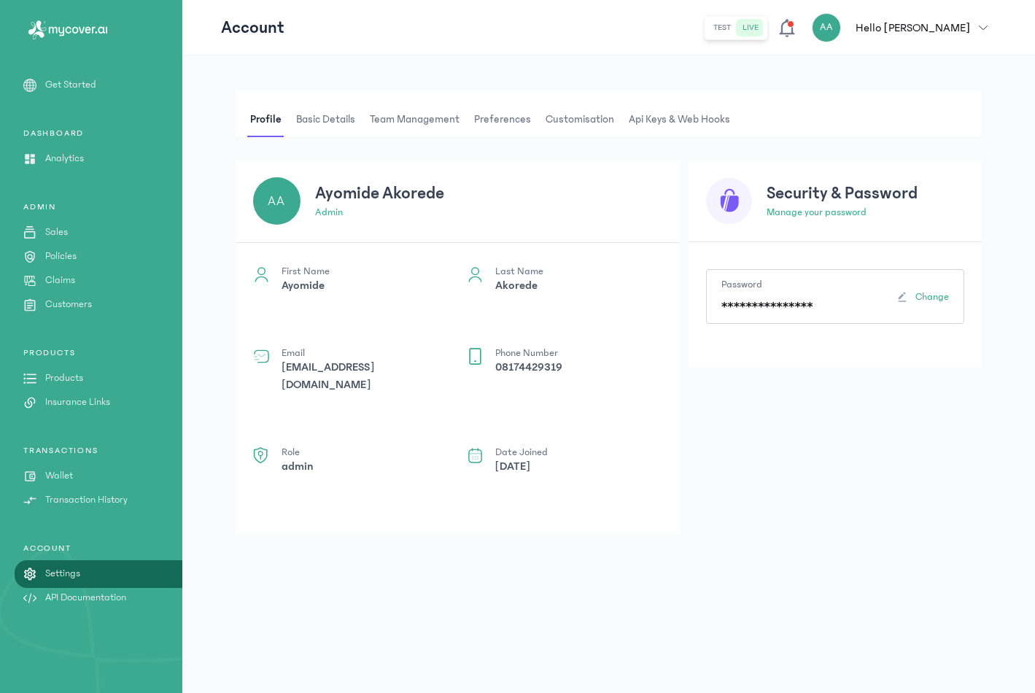
click at [419, 117] on span "Team Management" at bounding box center [415, 119] width 96 height 35
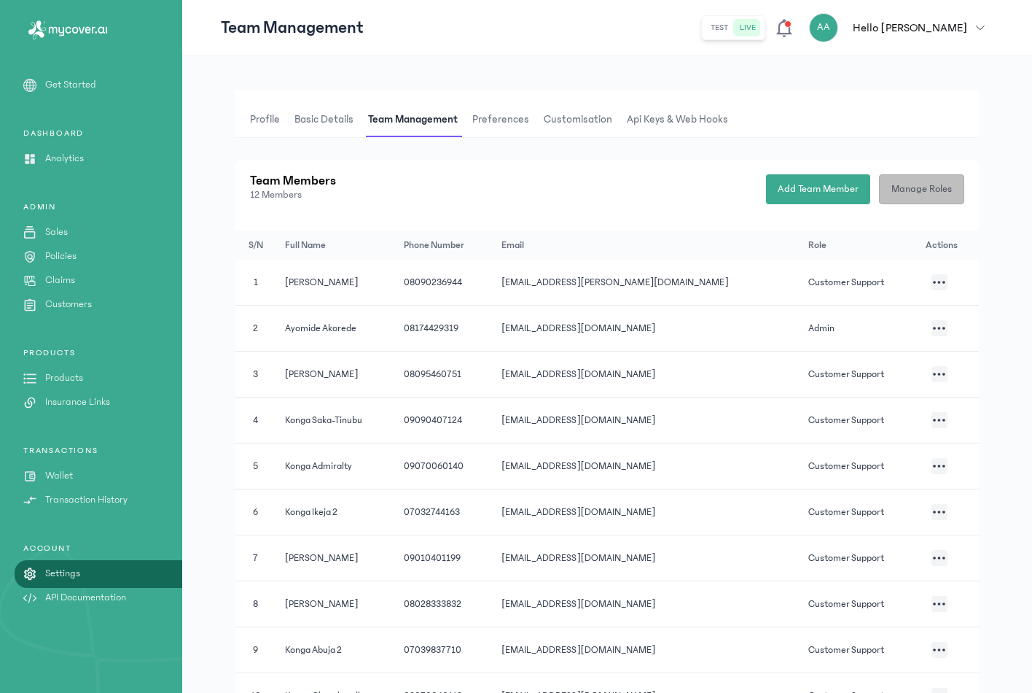
click at [930, 193] on span "Manage Roles" at bounding box center [922, 189] width 61 height 15
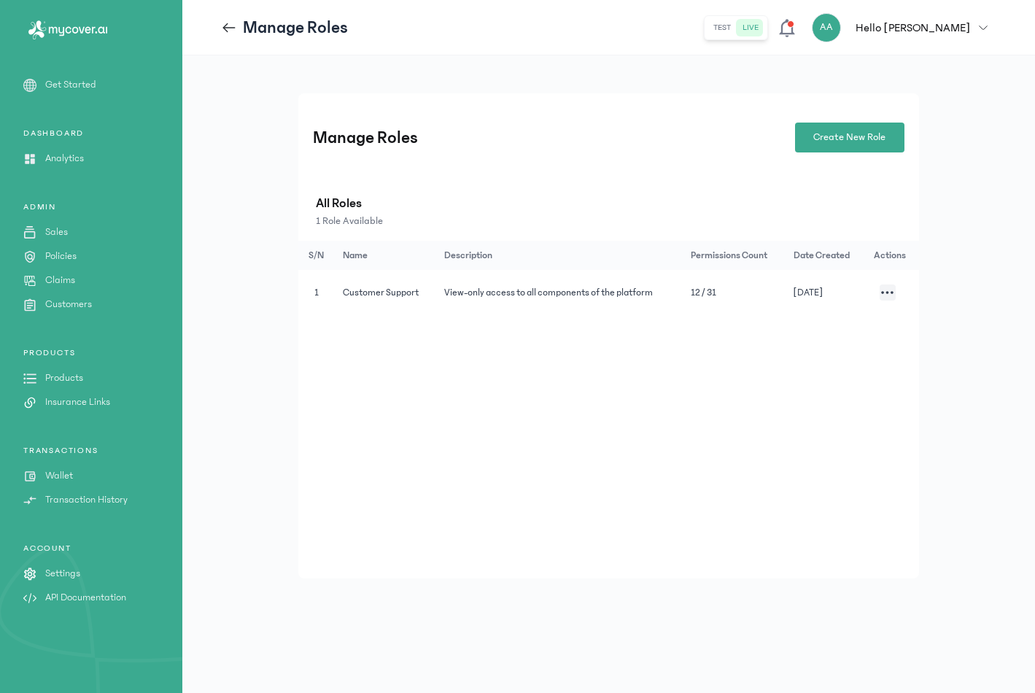
click at [889, 290] on button "button" at bounding box center [887, 292] width 16 height 16
click at [809, 309] on li "Edit Permissions" at bounding box center [816, 309] width 146 height 27
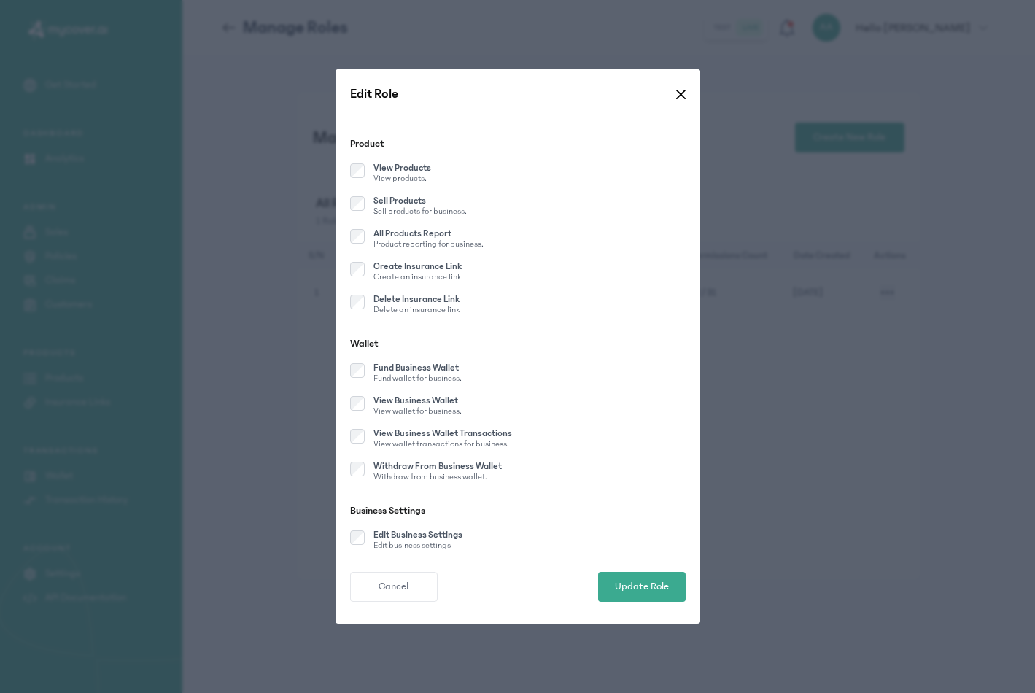
scroll to position [1067, 0]
click at [636, 581] on span "Update Role" at bounding box center [642, 584] width 54 height 15
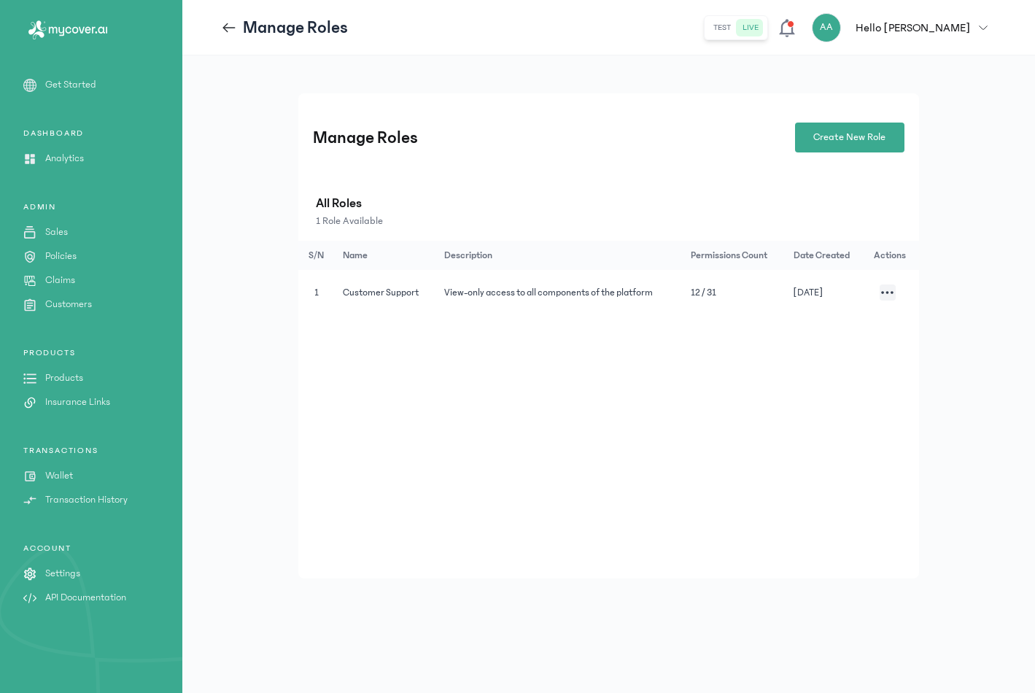
click at [723, 289] on td "12 / 31" at bounding box center [733, 292] width 103 height 45
click at [881, 295] on button "button" at bounding box center [887, 292] width 16 height 16
click at [787, 314] on li "Edit Permissions" at bounding box center [809, 313] width 146 height 27
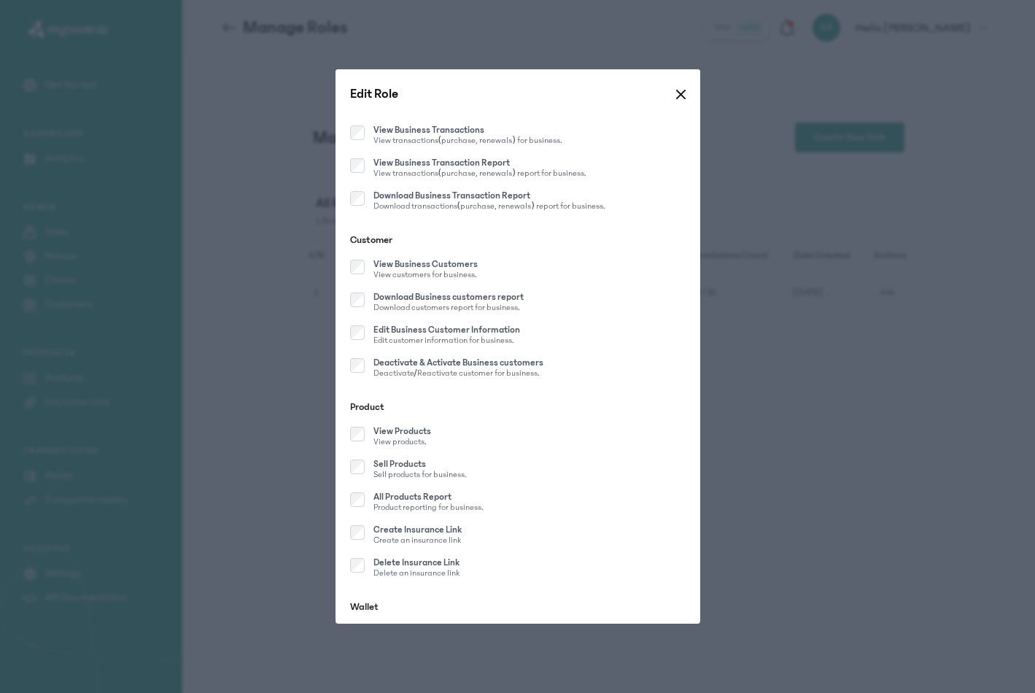
scroll to position [875, 0]
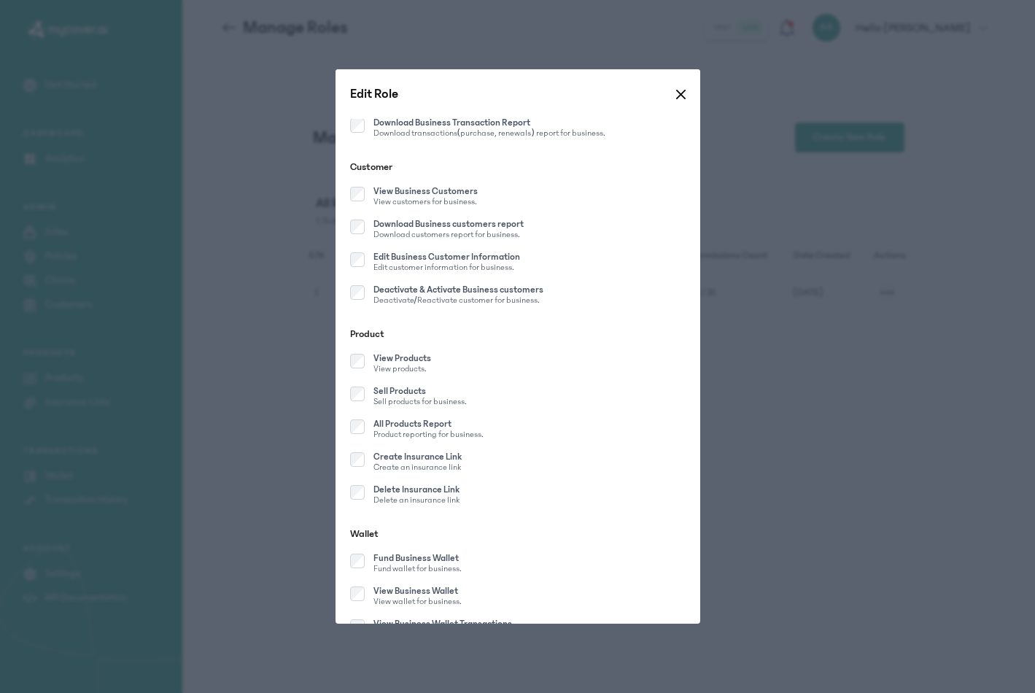
click at [403, 360] on p "View Products" at bounding box center [402, 358] width 58 height 9
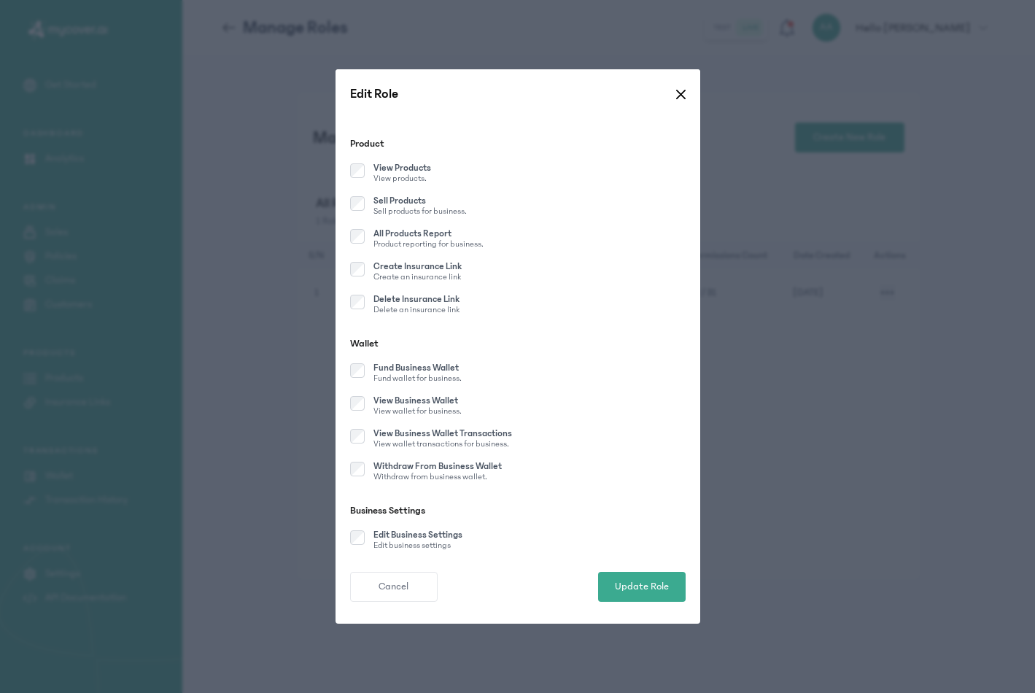
scroll to position [1067, 0]
click at [628, 591] on span "Update Role" at bounding box center [642, 584] width 54 height 15
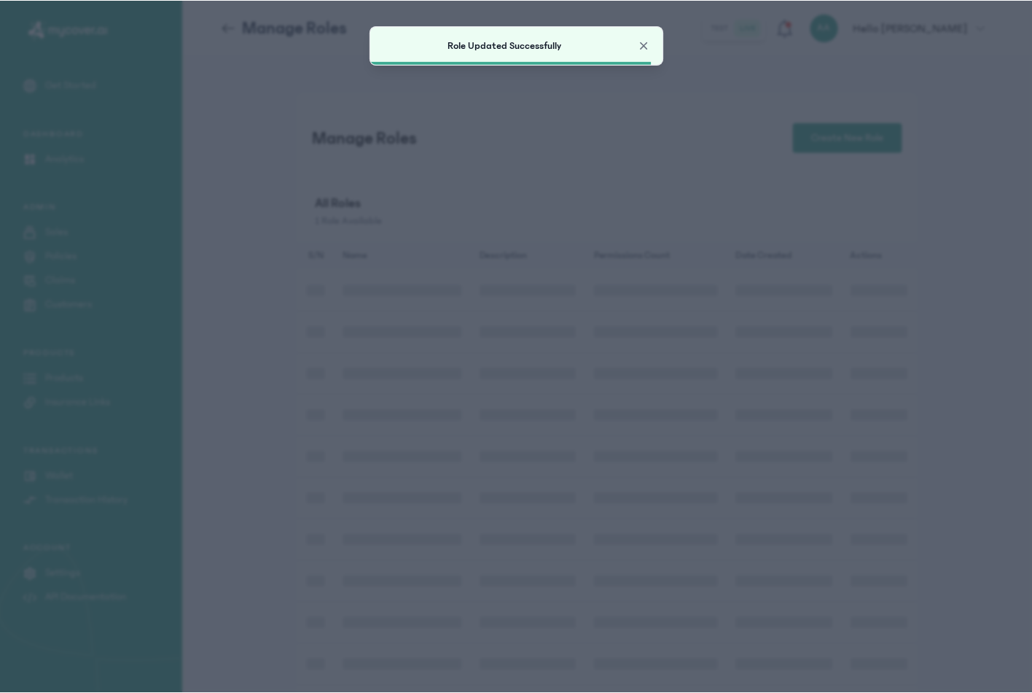
scroll to position [1056, 0]
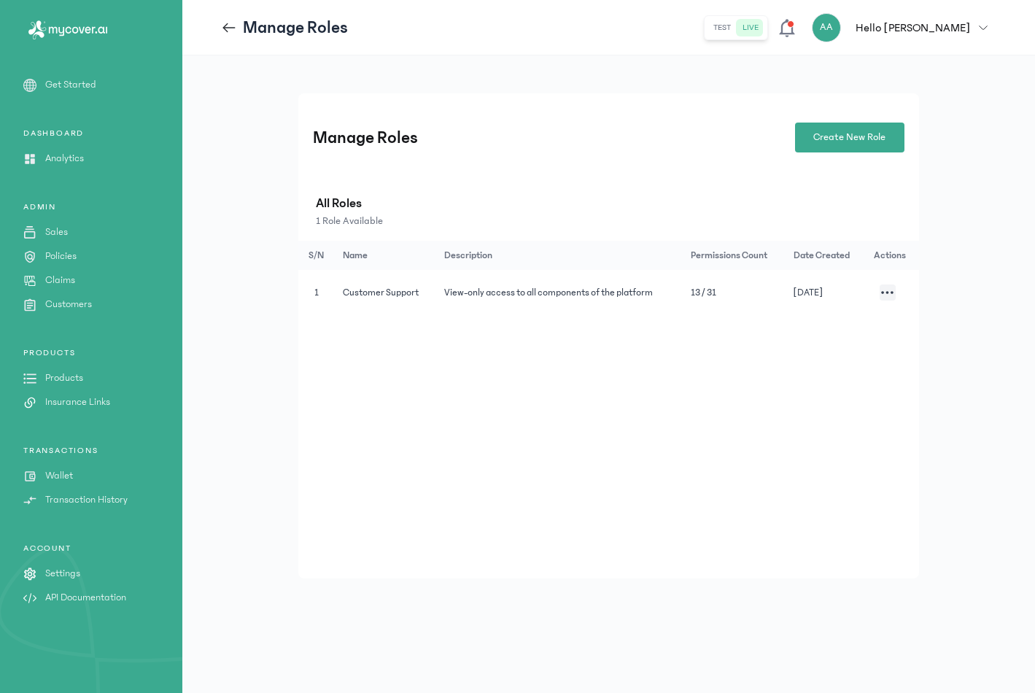
click at [227, 30] on icon at bounding box center [229, 28] width 16 height 16
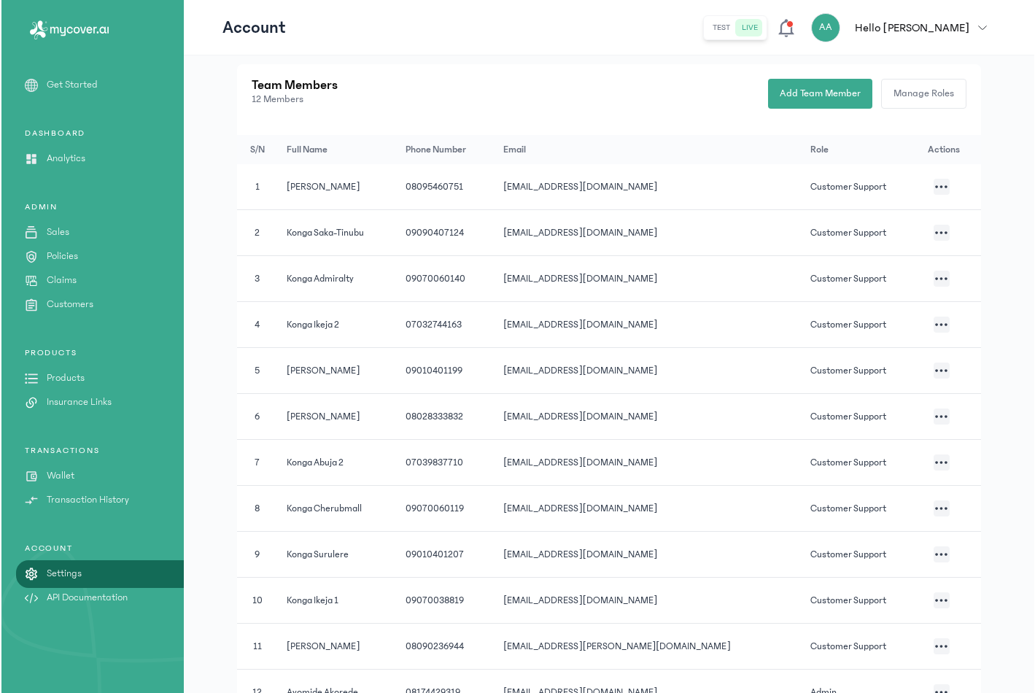
scroll to position [170, 0]
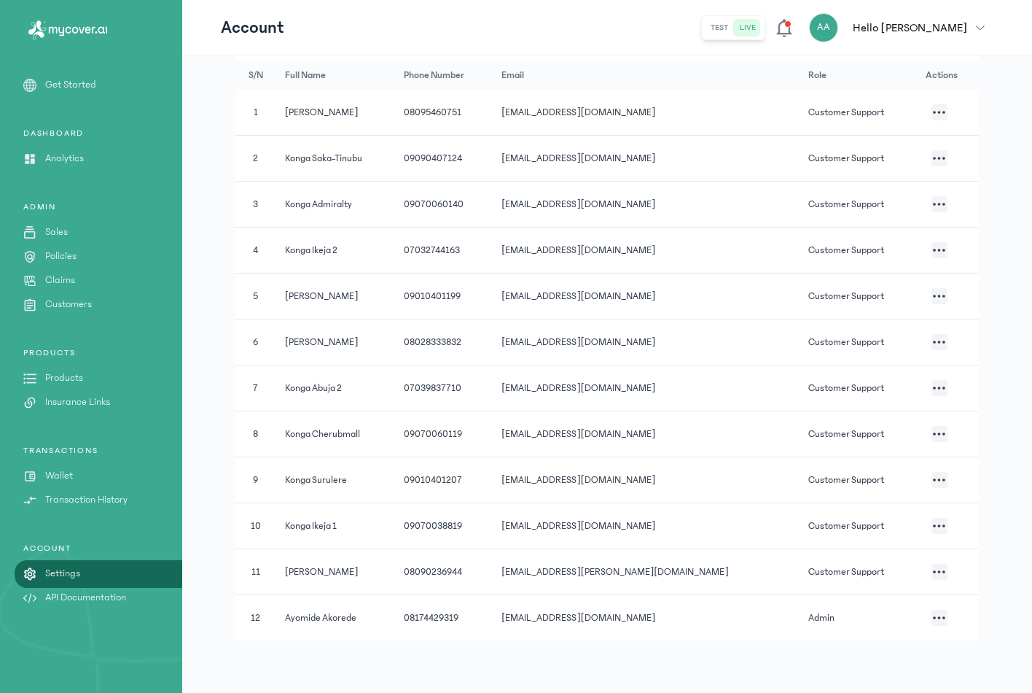
click at [935, 521] on button "button" at bounding box center [940, 526] width 16 height 16
click at [879, 366] on li "Edit" at bounding box center [862, 370] width 146 height 27
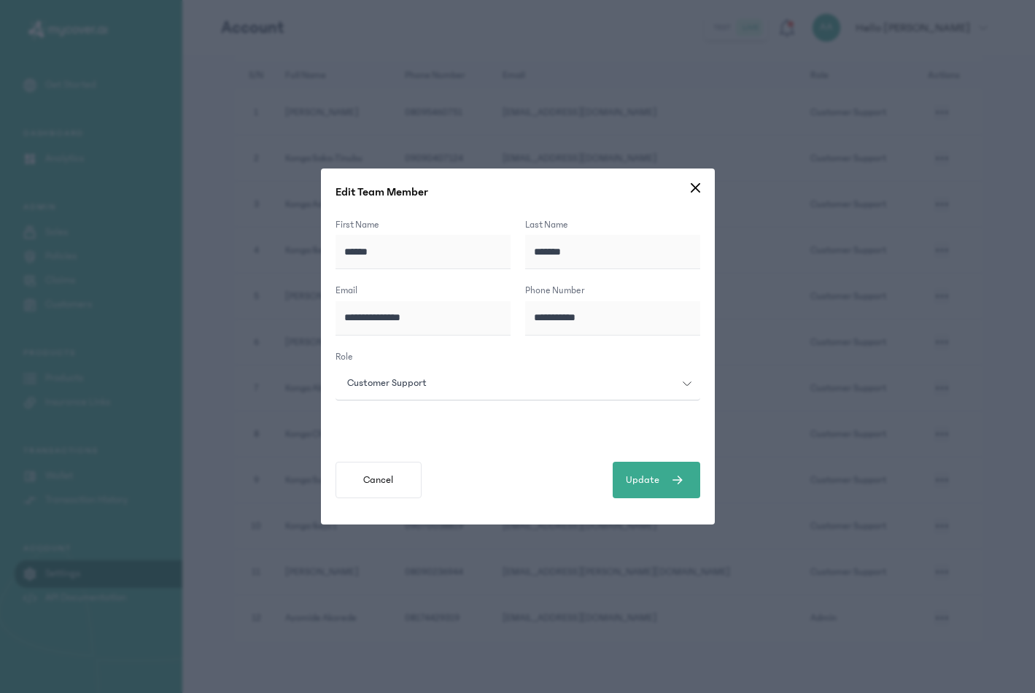
click at [432, 383] on span "Customer Support" at bounding box center [386, 382] width 97 height 15
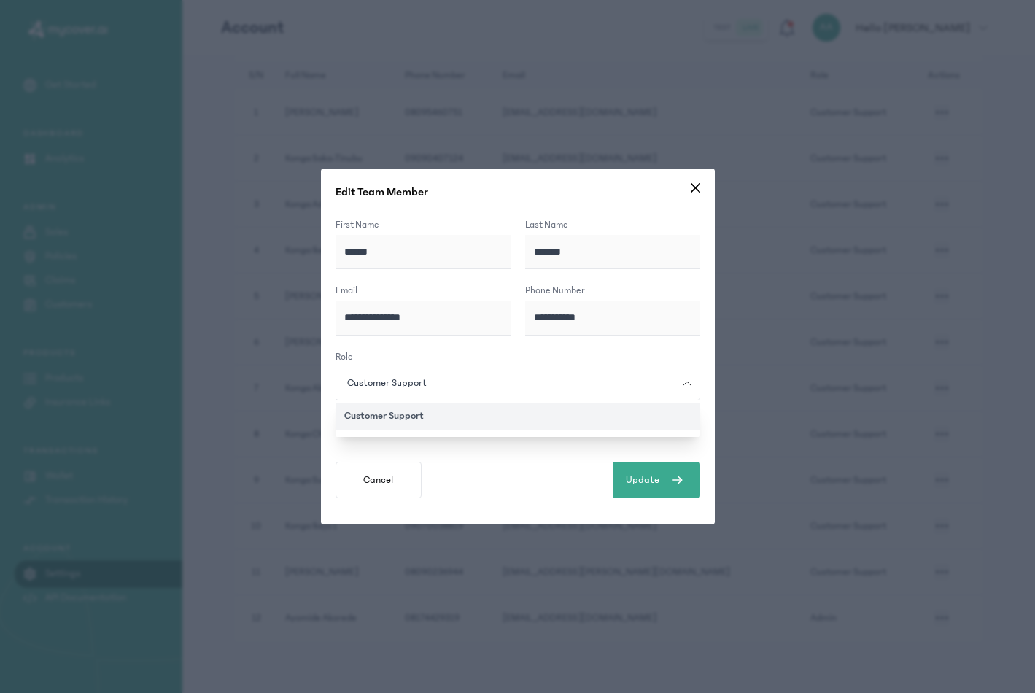
click at [432, 383] on span "Customer Support" at bounding box center [386, 382] width 97 height 15
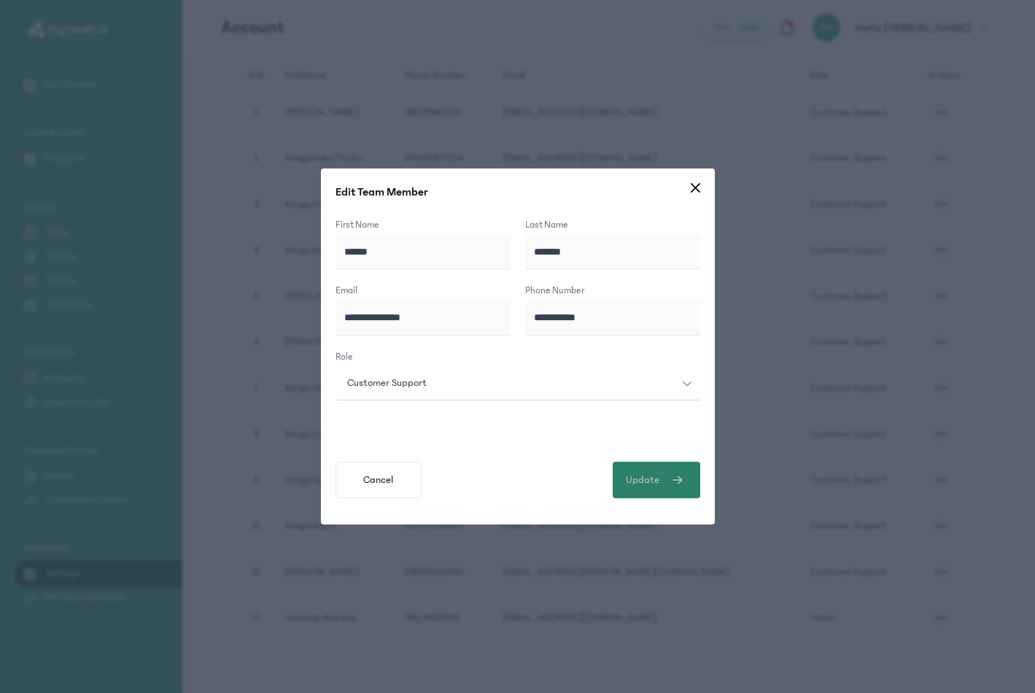
click at [651, 478] on span "Update" at bounding box center [643, 479] width 34 height 15
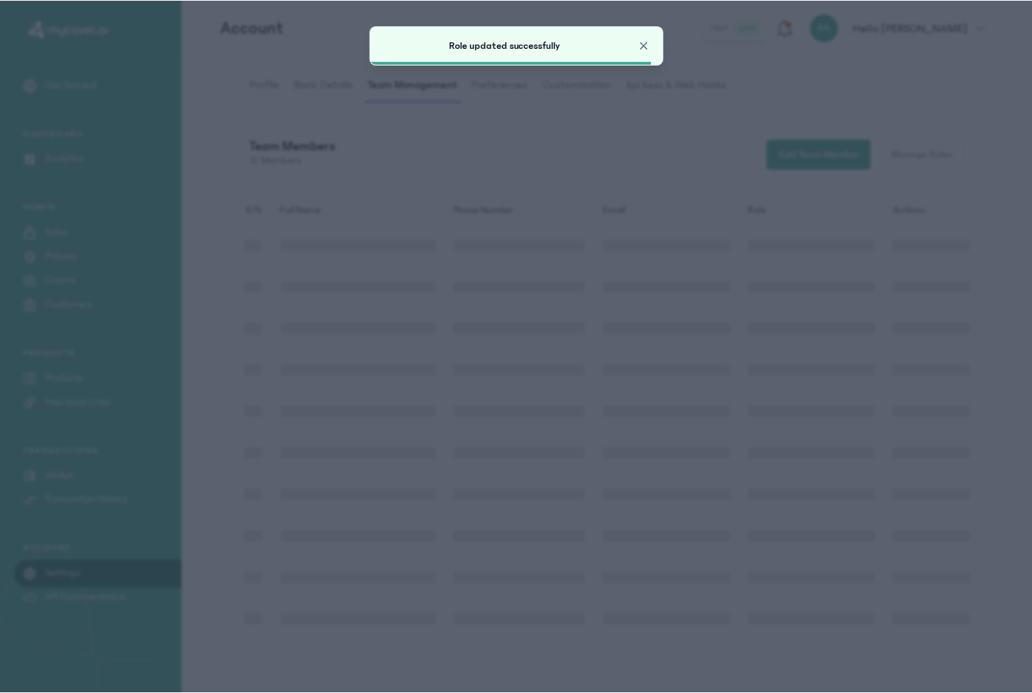
scroll to position [35, 0]
